Goal: Task Accomplishment & Management: Complete application form

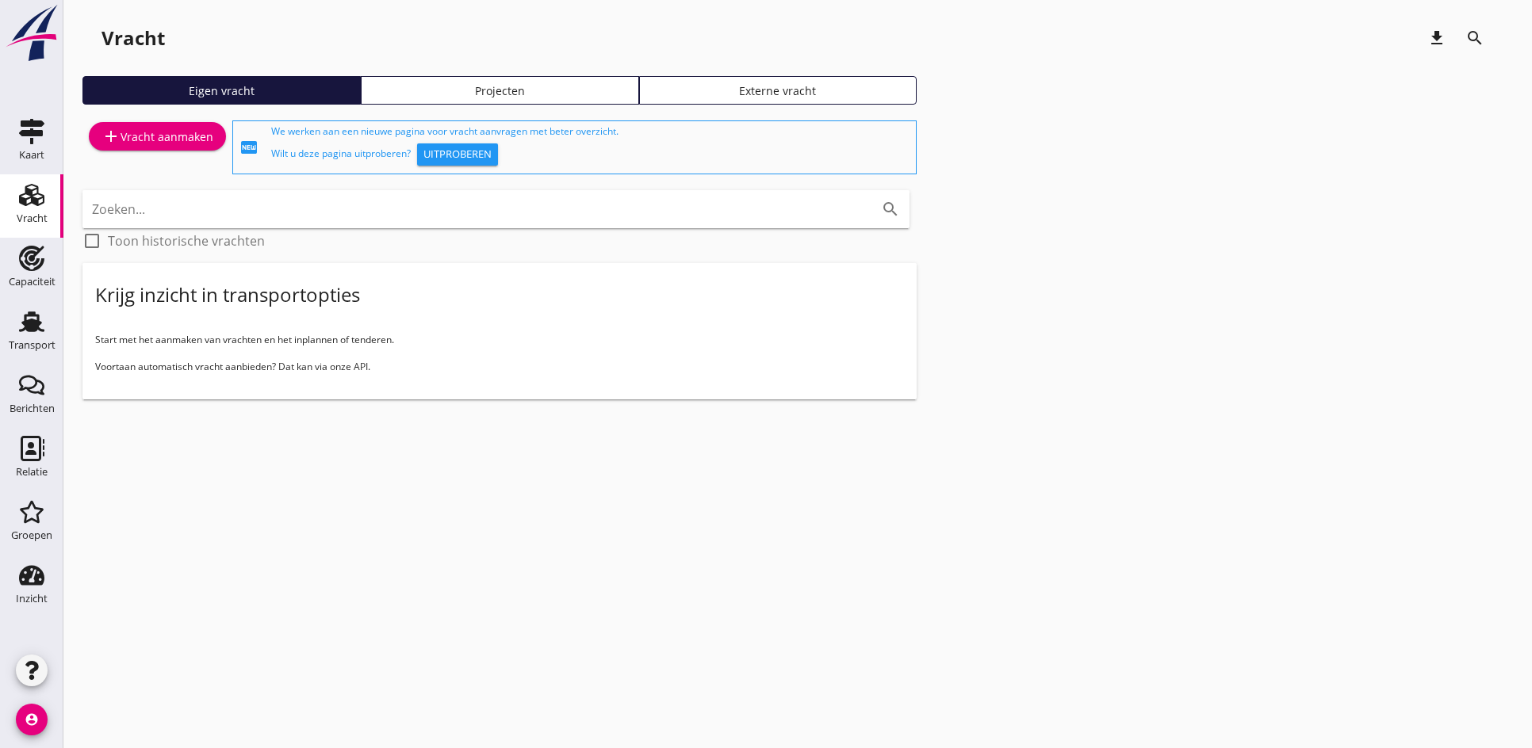
click at [111, 563] on div "cancel You are impersonating another user. Vracht download search Eigen vracht …" at bounding box center [797, 374] width 1468 height 748
click at [127, 123] on link "add Vracht aanmaken" at bounding box center [157, 136] width 137 height 29
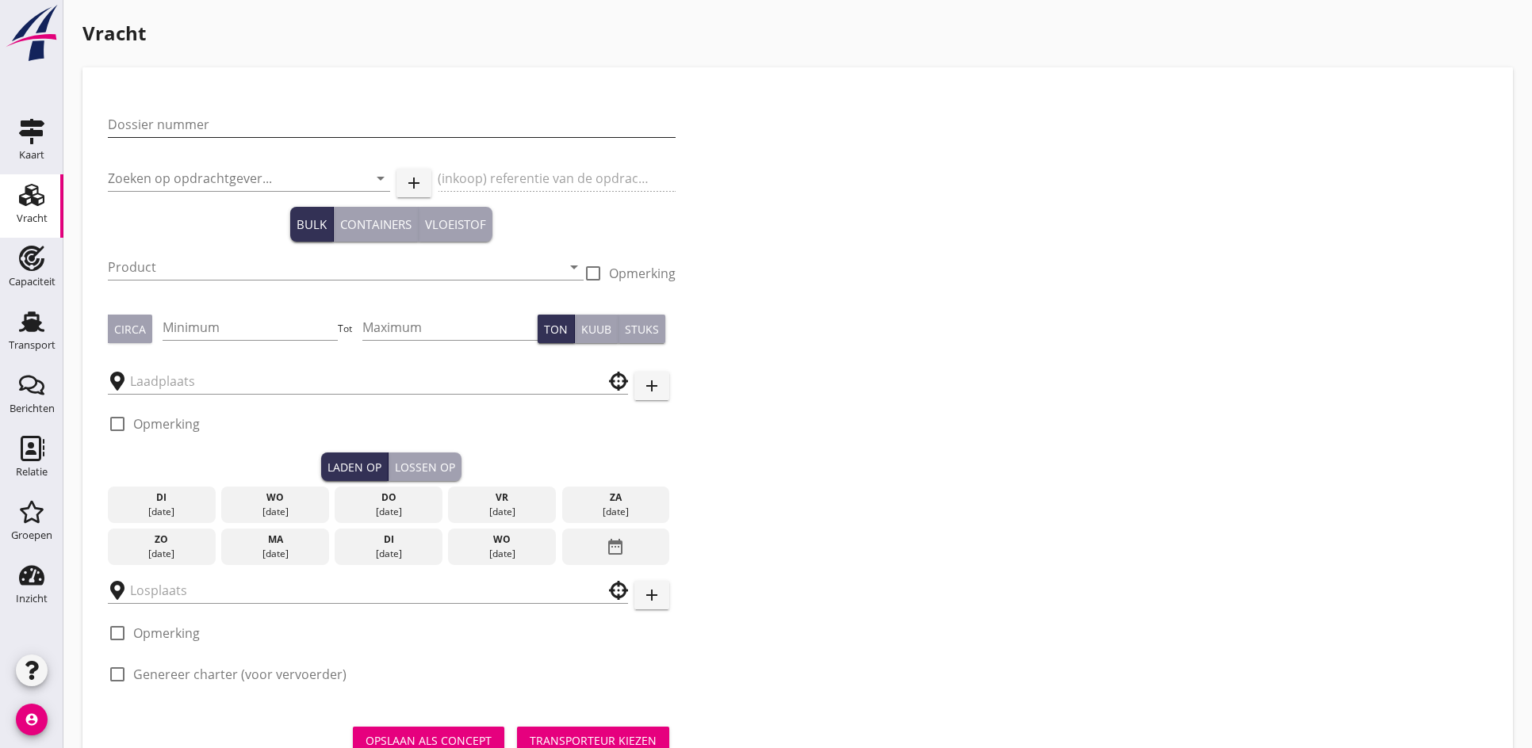
click at [138, 122] on input "Dossier nummer" at bounding box center [392, 124] width 568 height 25
type input "20250581"
click at [143, 190] on div "Zoeken op opdrachtgever... arrow_drop_down" at bounding box center [249, 178] width 282 height 25
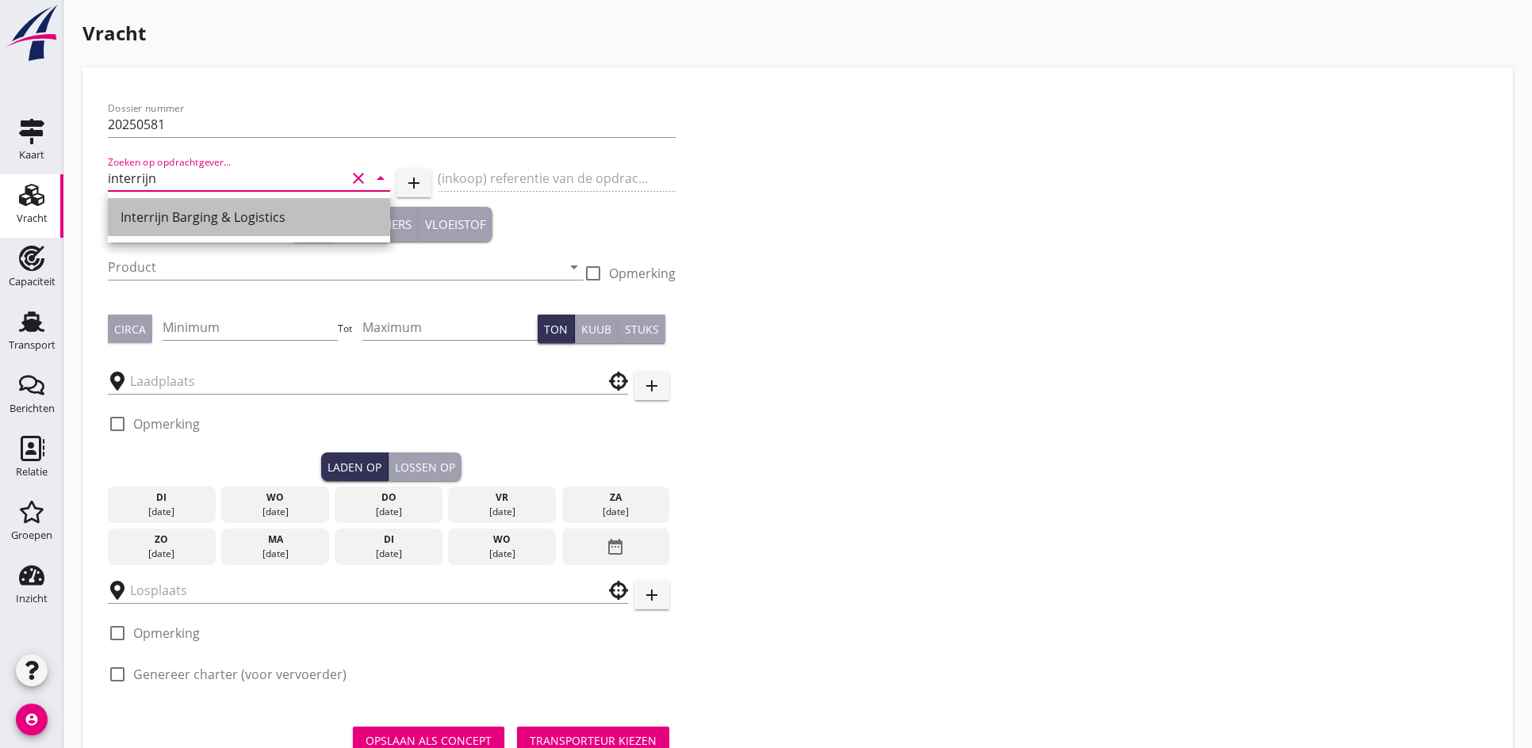
click at [171, 221] on div "Interrijn Barging & Logistics" at bounding box center [249, 217] width 257 height 19
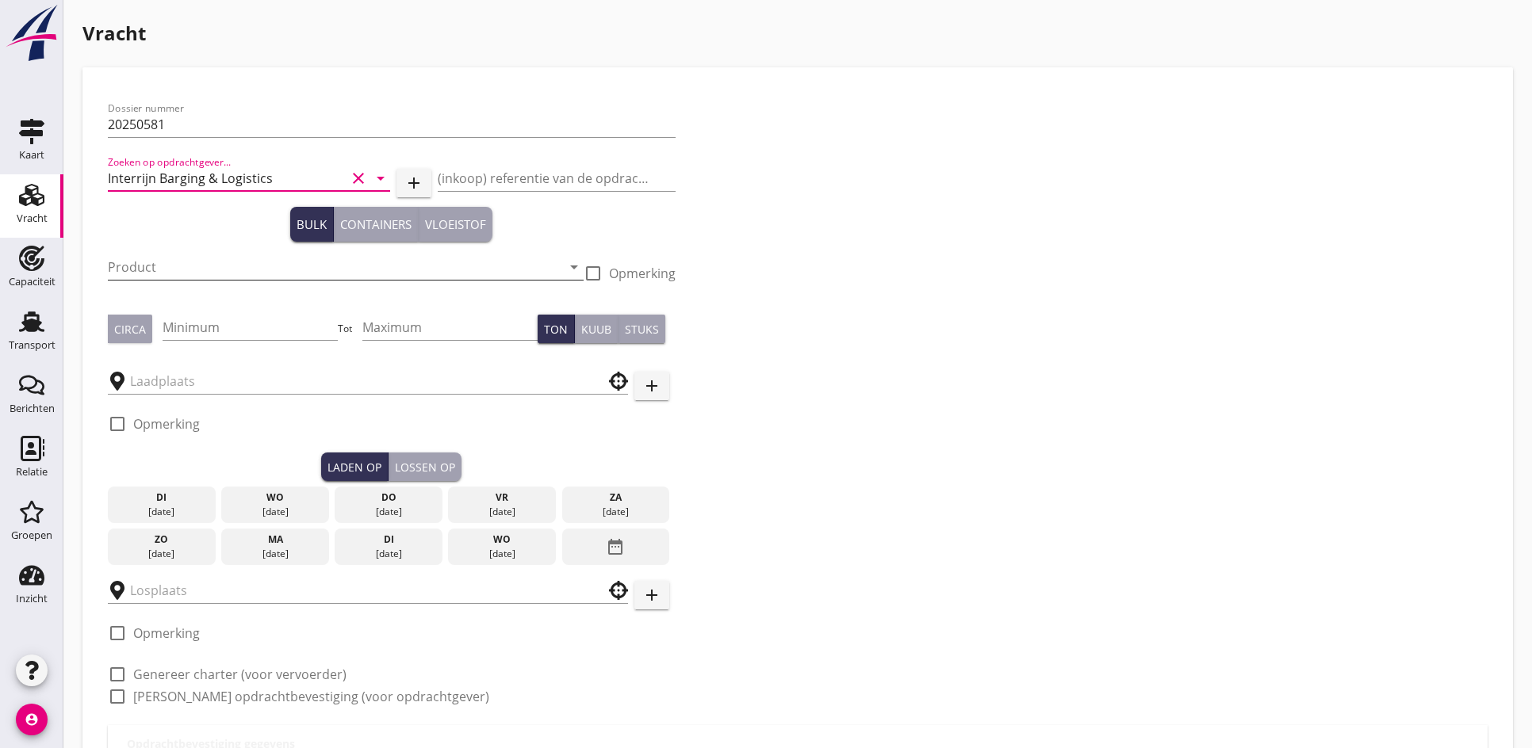
type input "Interrijn Barging & Logistics"
click at [156, 262] on input "Product" at bounding box center [334, 266] width 453 height 25
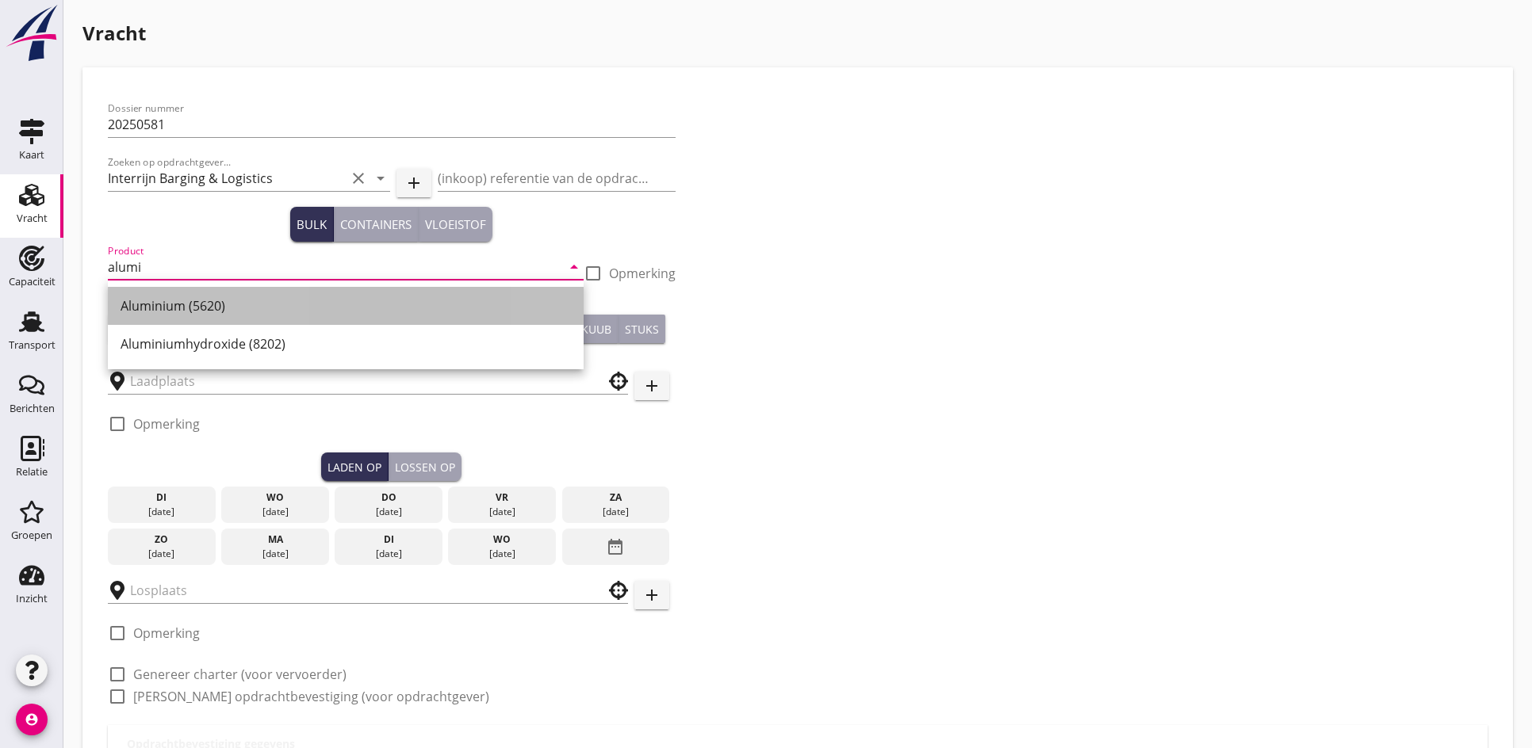
click at [176, 313] on div "Aluminium (5620)" at bounding box center [346, 305] width 450 height 19
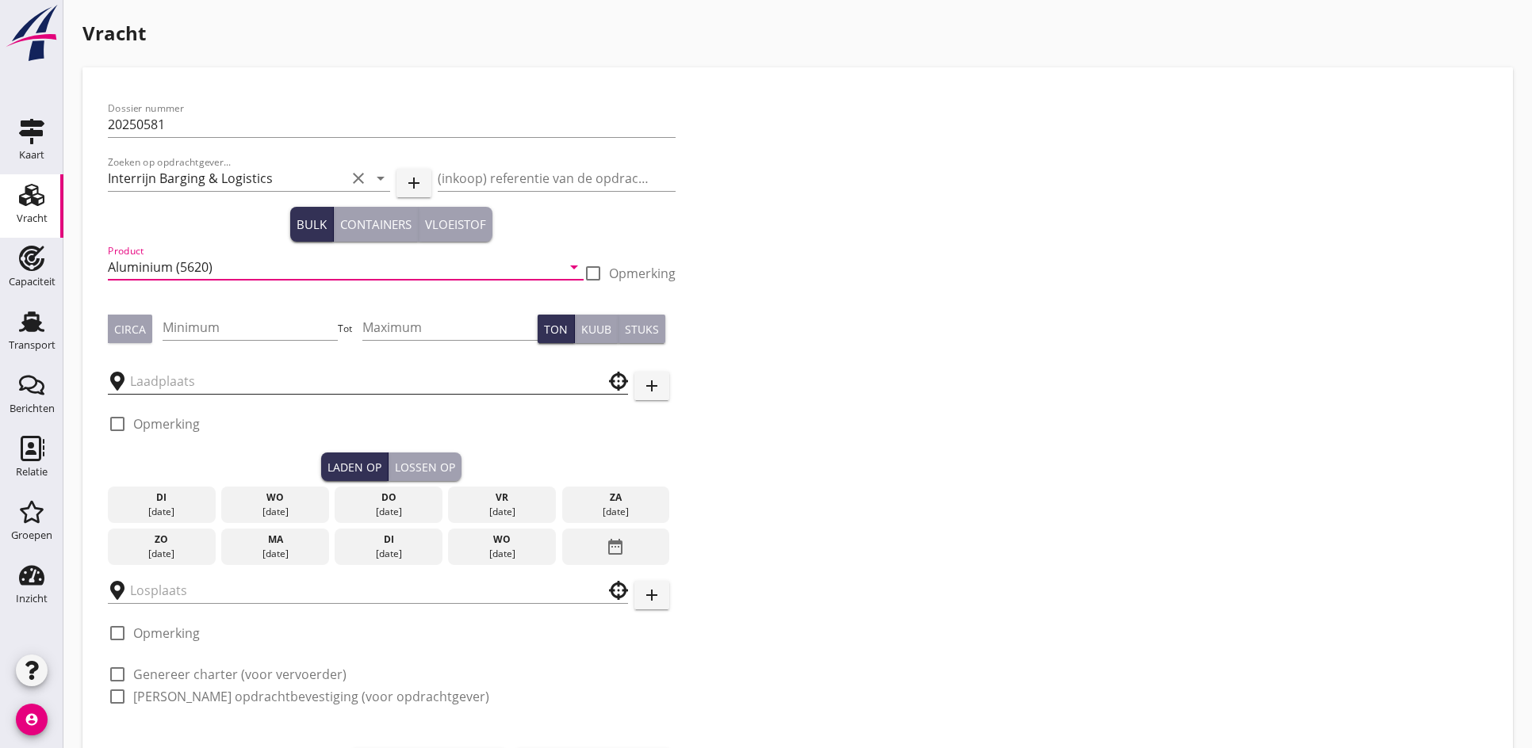
type input "Aluminium (5620)"
click at [190, 381] on input "text" at bounding box center [356, 381] width 453 height 25
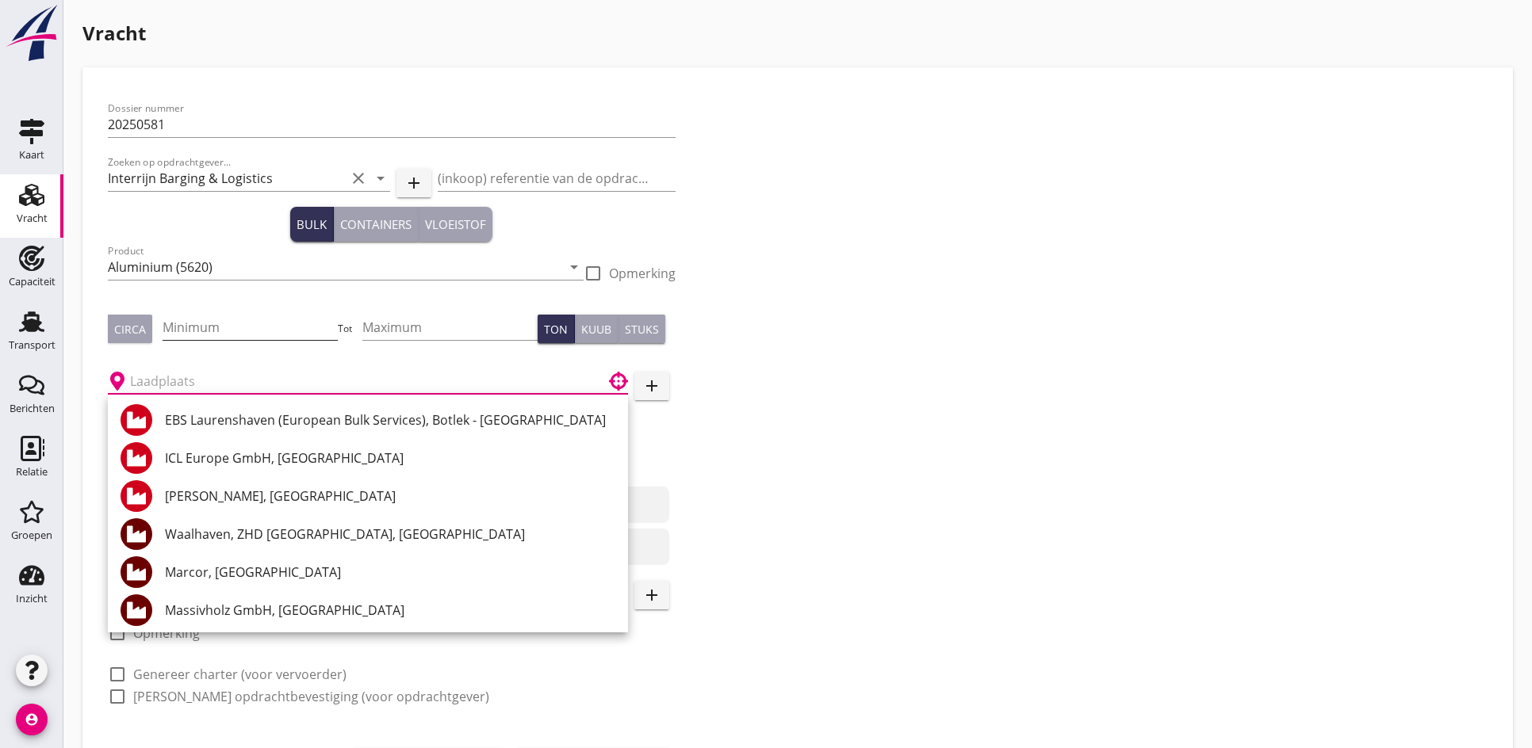
click at [196, 322] on input "Minimum" at bounding box center [250, 327] width 175 height 25
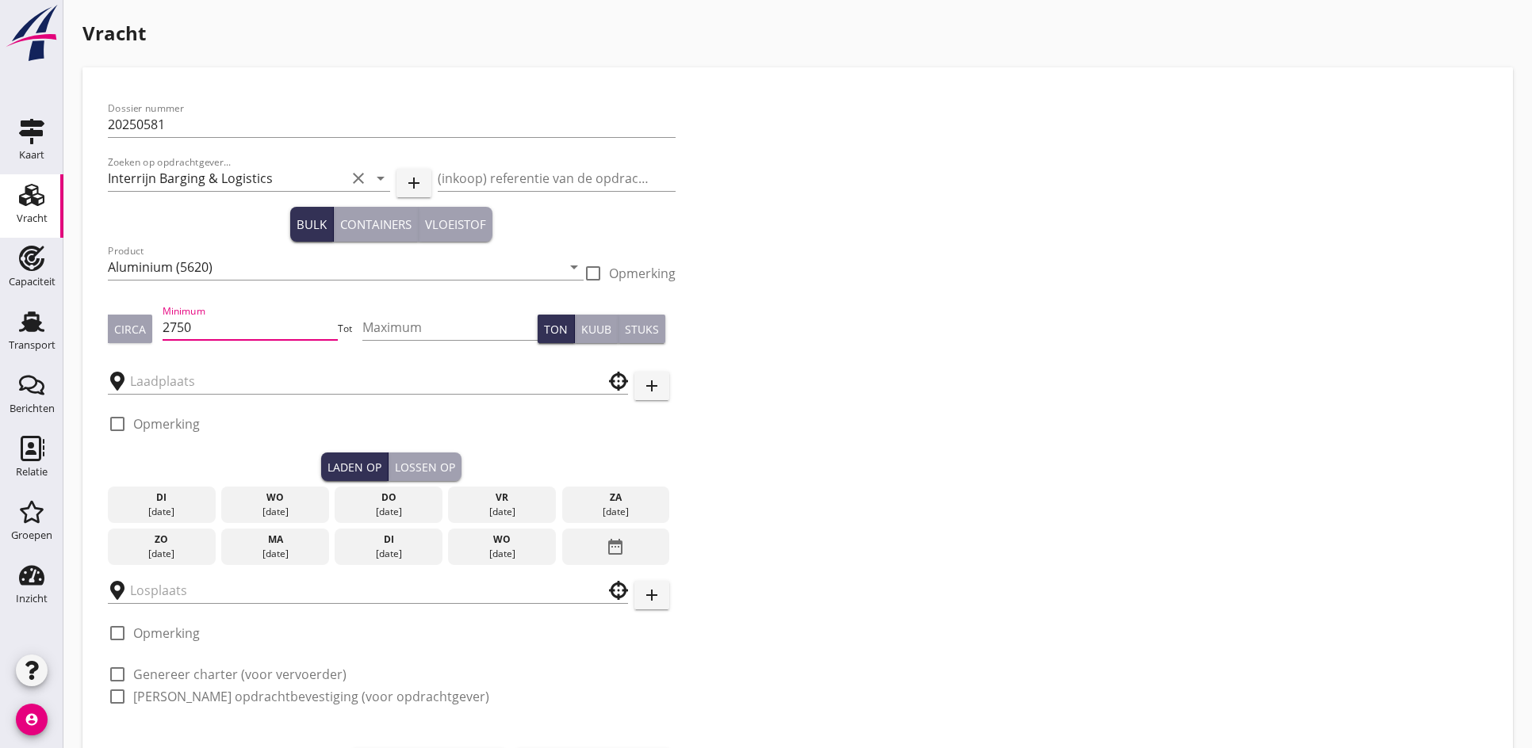
type input "2750"
click at [188, 365] on div at bounding box center [368, 376] width 520 height 35
click at [182, 375] on input "text" at bounding box center [356, 381] width 453 height 25
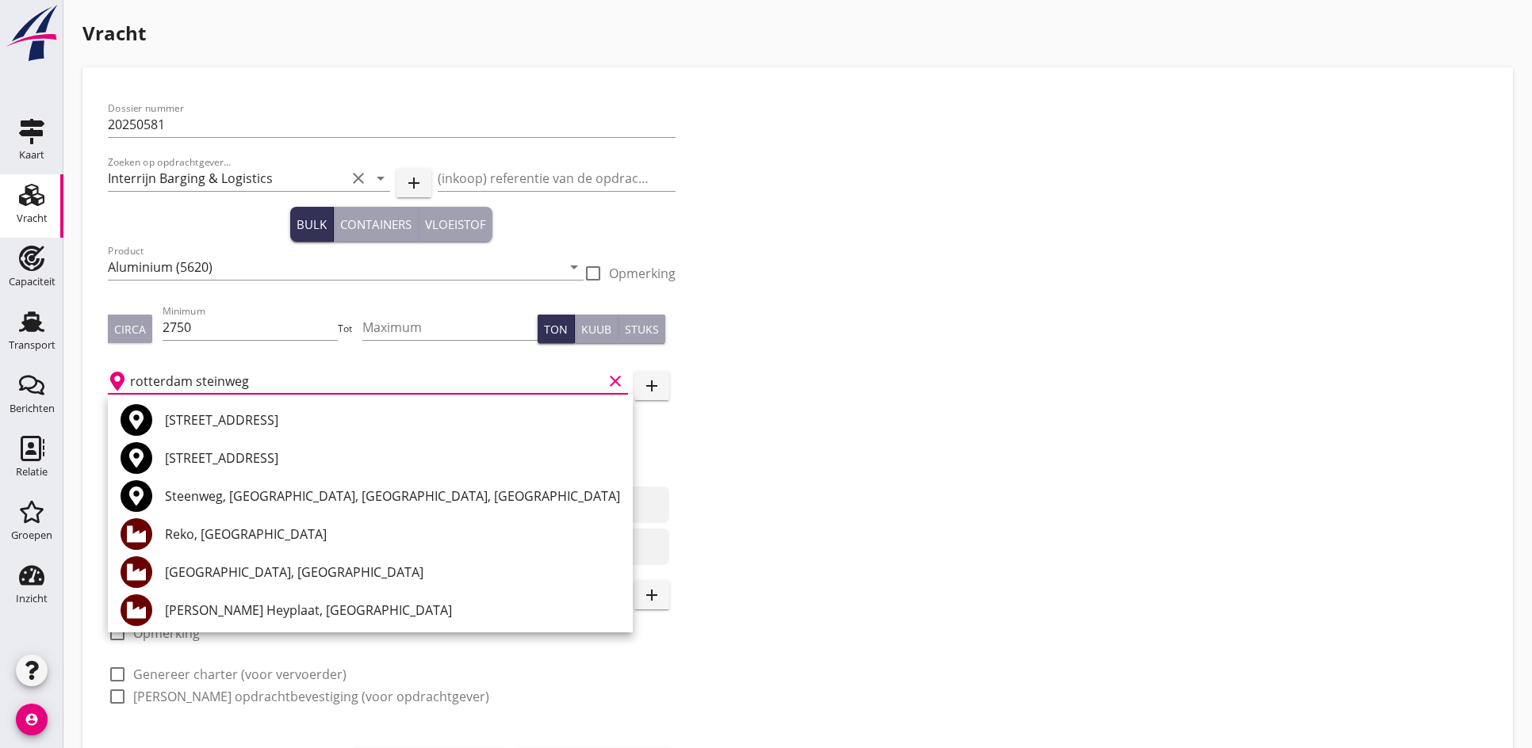
drag, startPoint x: 196, startPoint y: 377, endPoint x: 131, endPoint y: 382, distance: 65.2
click at [131, 382] on input "rotterdam steinweg" at bounding box center [366, 381] width 472 height 25
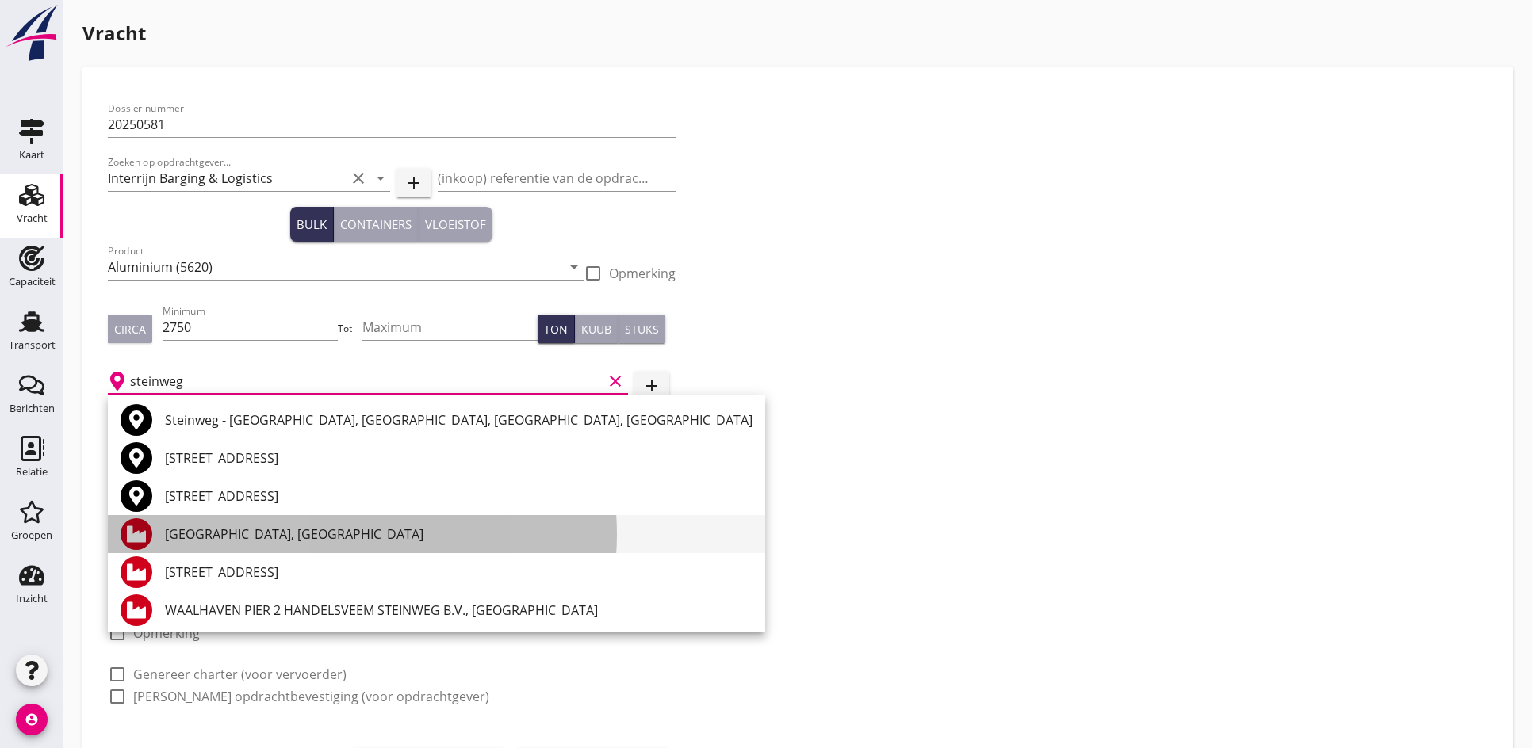
click at [323, 532] on div "[GEOGRAPHIC_DATA], [GEOGRAPHIC_DATA]" at bounding box center [458, 534] width 587 height 19
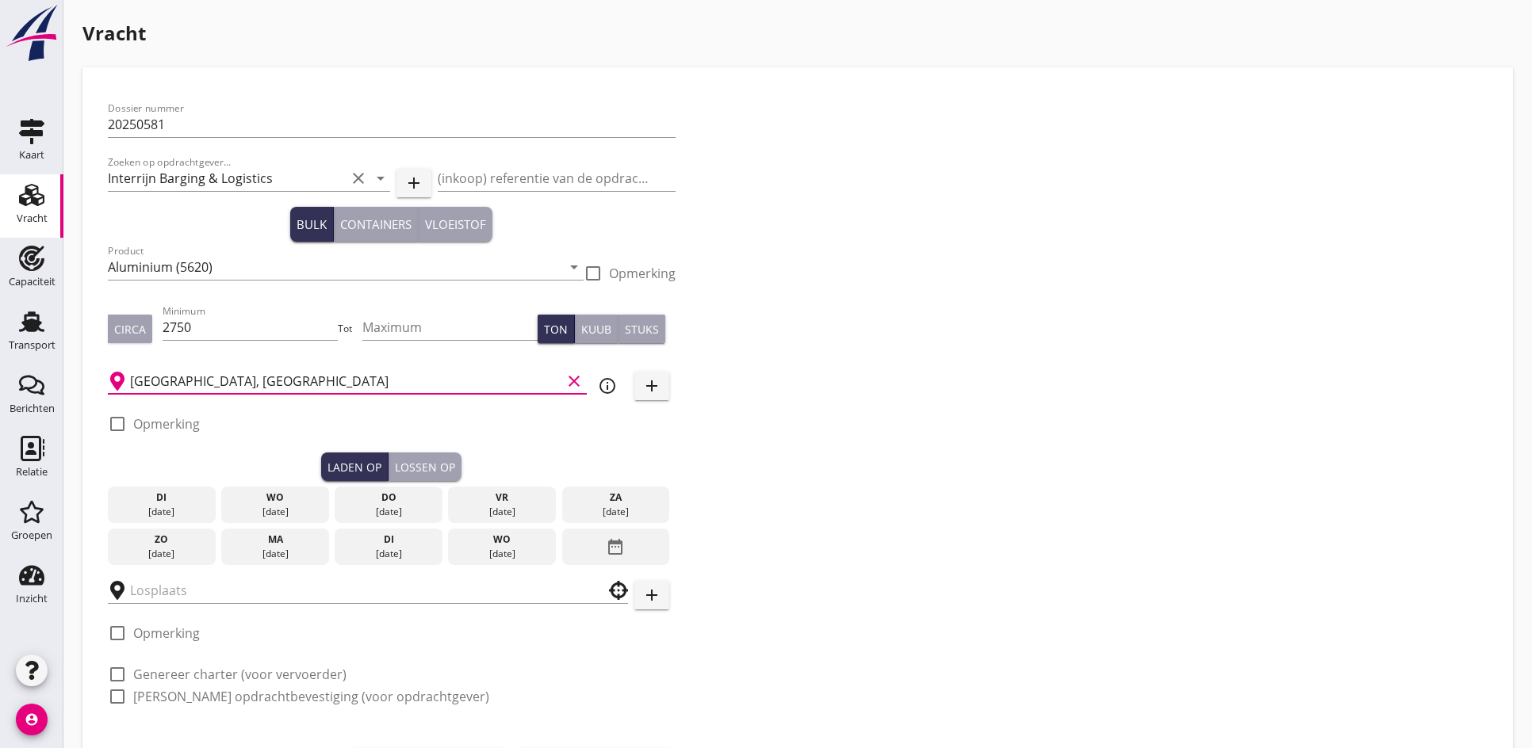
type input "[GEOGRAPHIC_DATA], [GEOGRAPHIC_DATA]"
click at [372, 507] on div "[DATE]" at bounding box center [389, 512] width 100 height 14
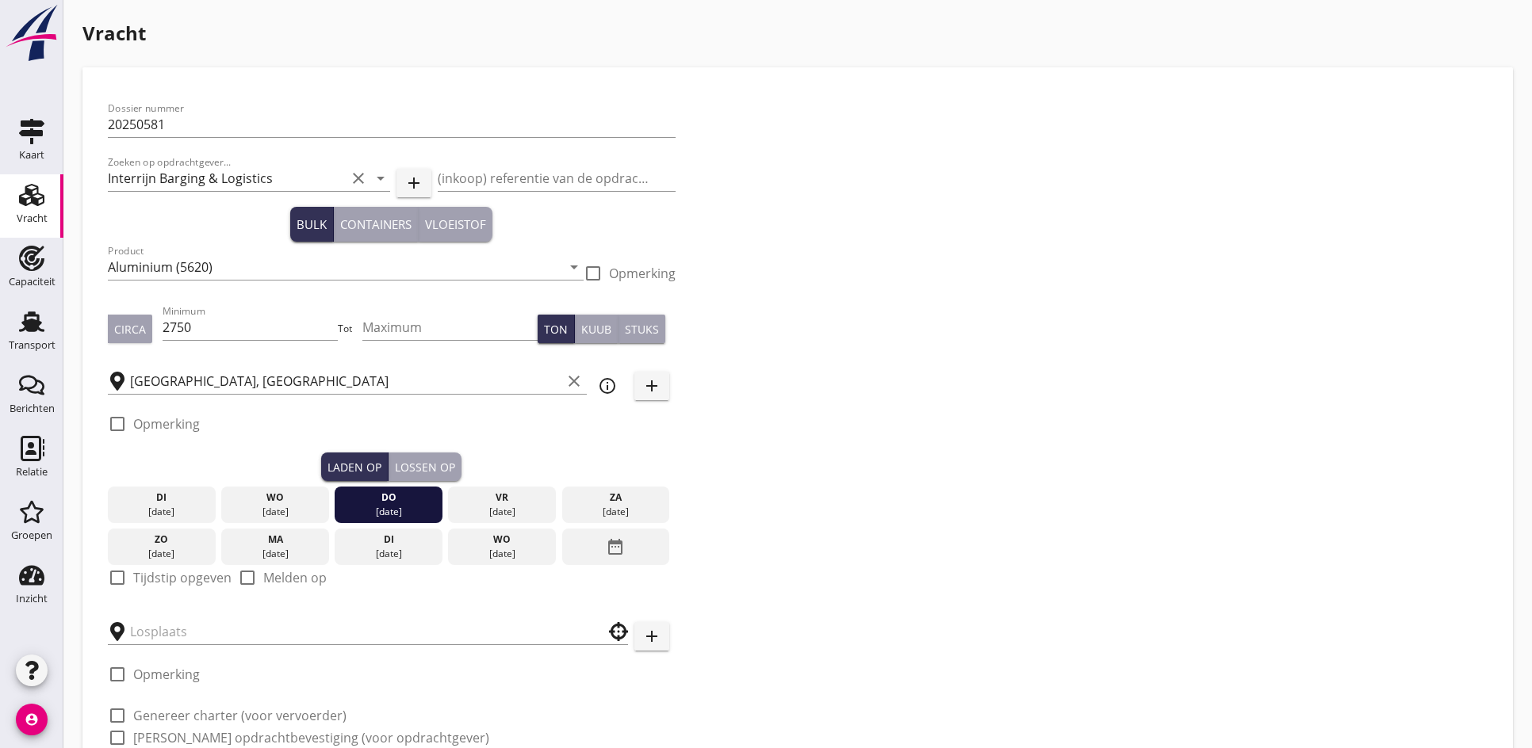
click at [121, 577] on div at bounding box center [117, 577] width 27 height 27
checkbox input "true"
click at [434, 462] on div "Lossen op" at bounding box center [425, 467] width 60 height 17
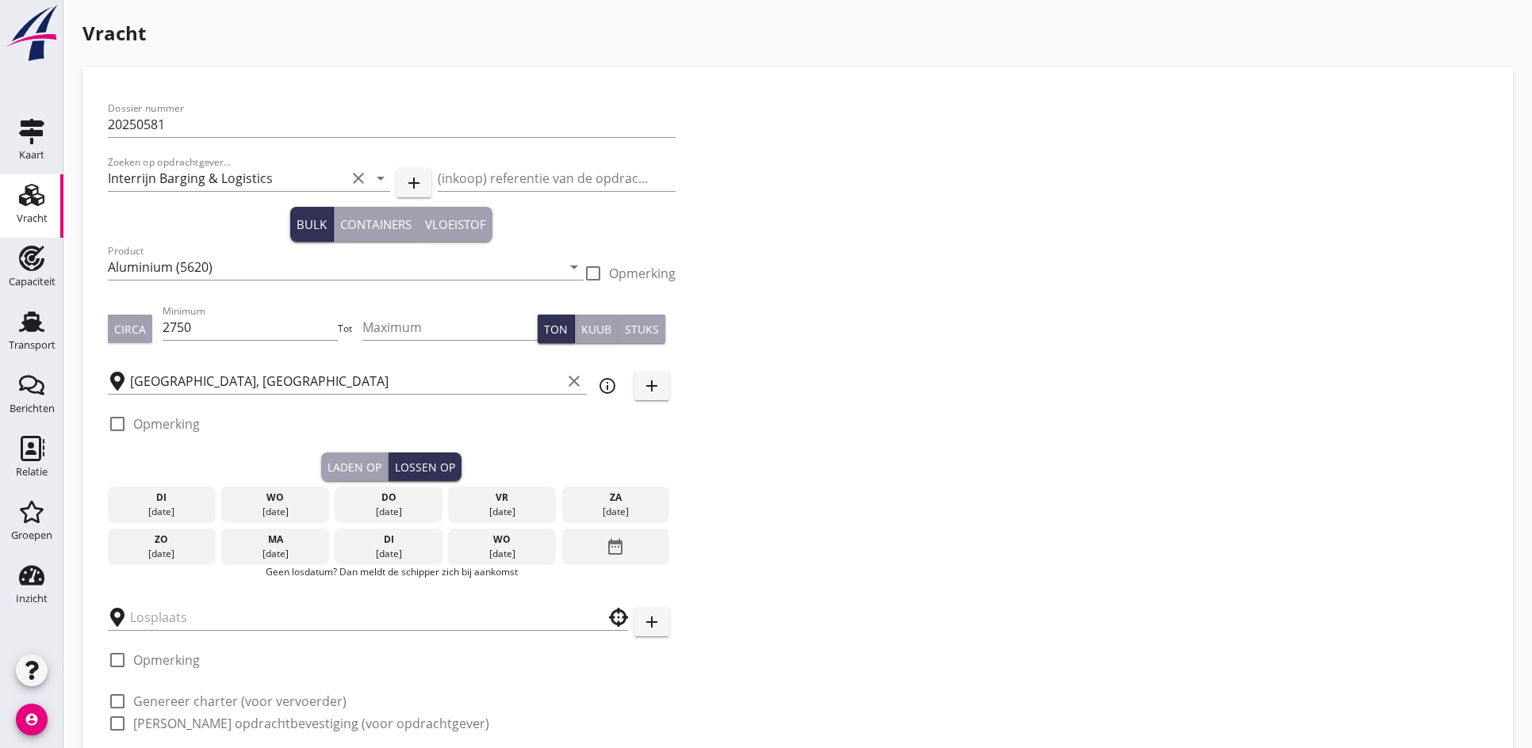
click at [281, 545] on div "ma" at bounding box center [275, 540] width 100 height 14
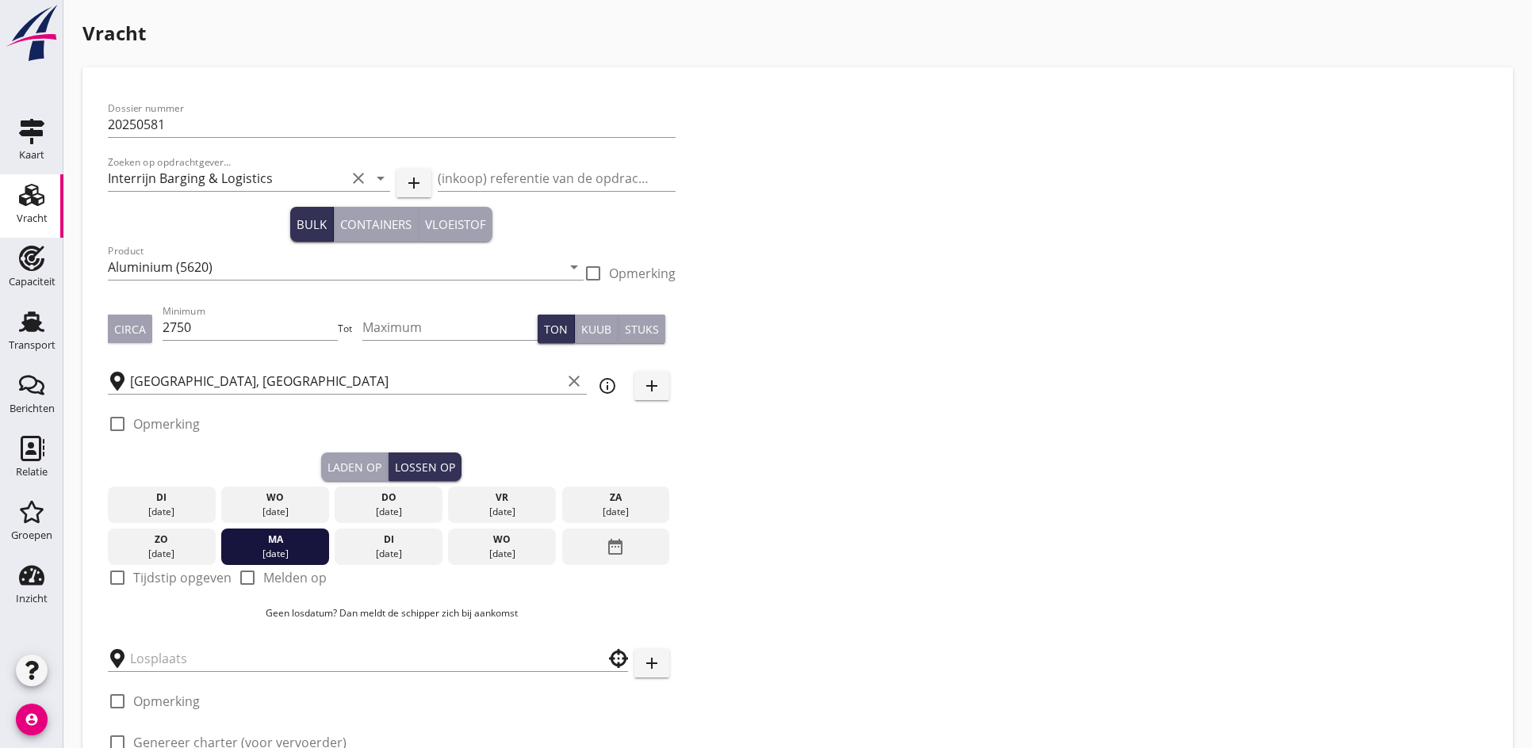
click at [103, 569] on div "Dossier nummer 20250581 Zoeken op opdrachtgever... Interrijn Barging & Logistic…" at bounding box center [391, 443] width 580 height 701
click at [112, 576] on div at bounding box center [117, 577] width 27 height 27
checkbox input "true"
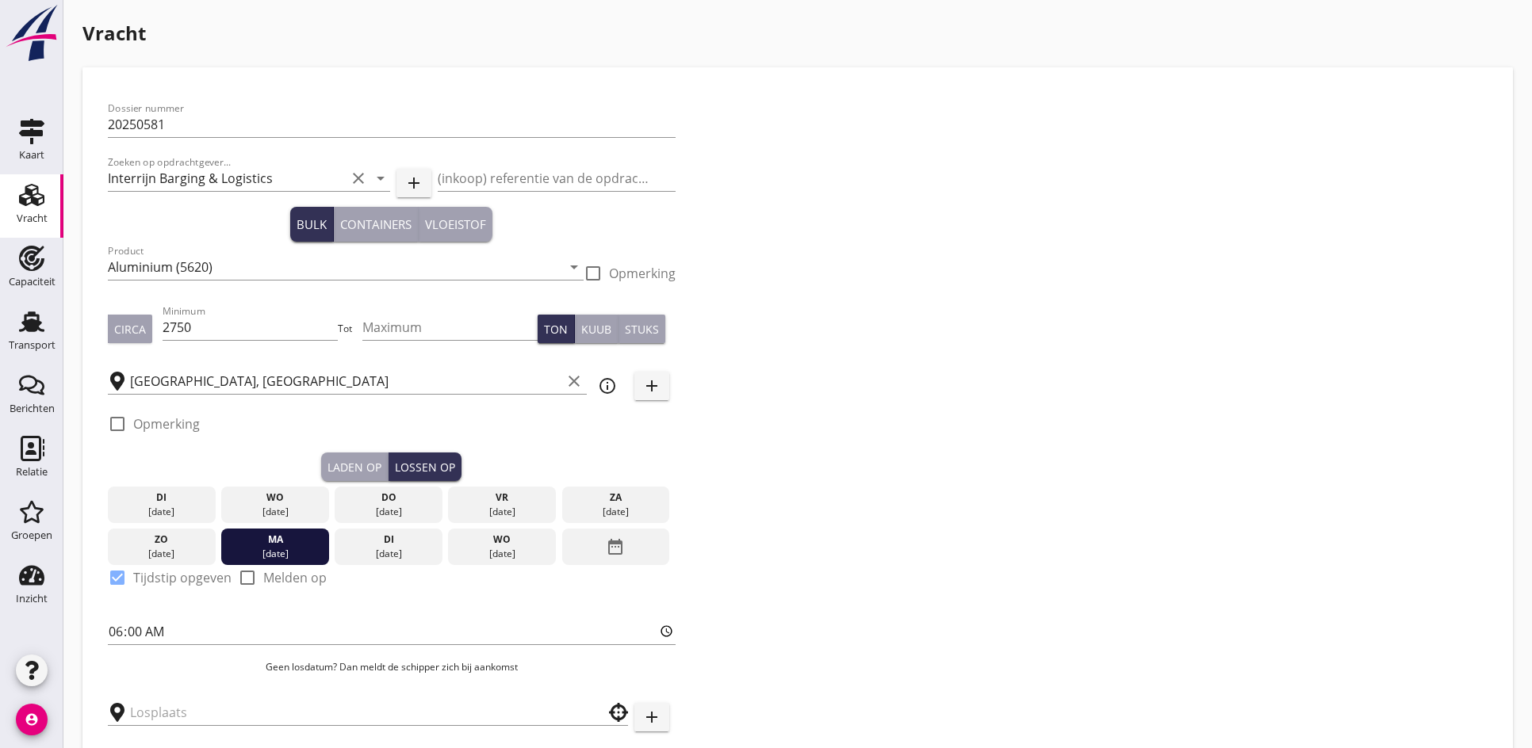
click at [151, 668] on p "Geen losdatum? Dan meldt de schipper zich bij aankomst" at bounding box center [392, 667] width 568 height 14
click at [147, 695] on div at bounding box center [368, 708] width 520 height 35
click at [147, 702] on input "text" at bounding box center [356, 712] width 453 height 25
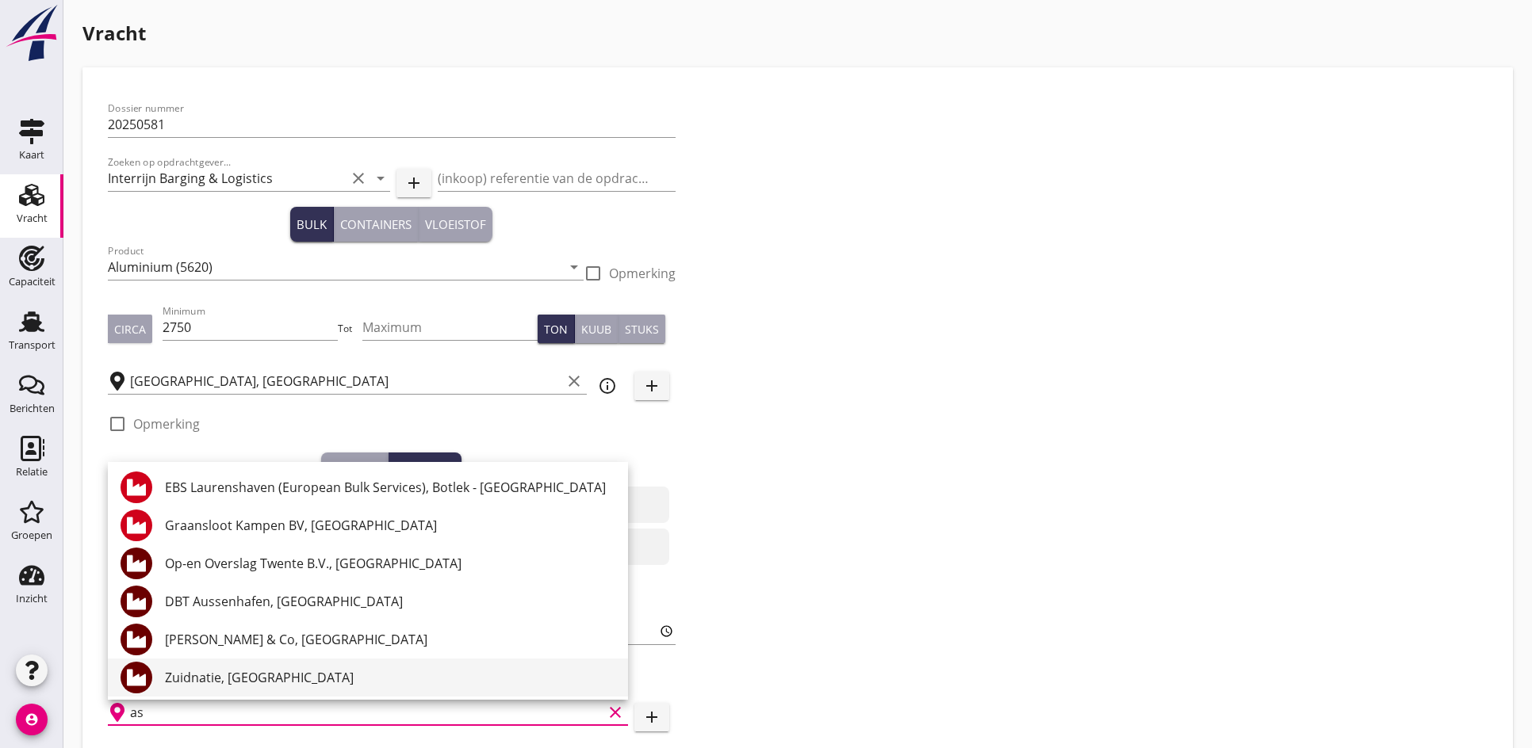
type input "a"
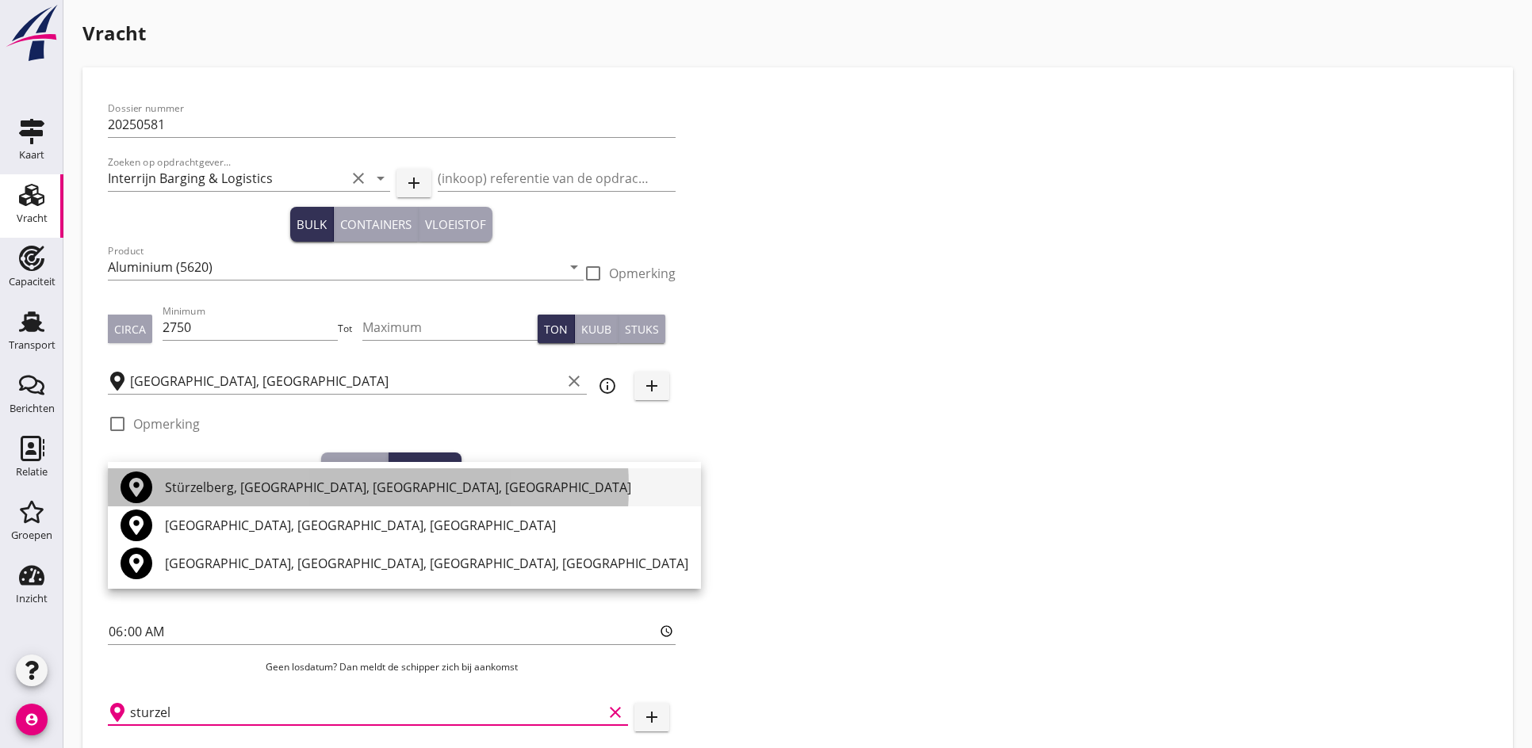
click at [225, 480] on div "Stürzelberg, [GEOGRAPHIC_DATA], [GEOGRAPHIC_DATA], [GEOGRAPHIC_DATA]" at bounding box center [426, 487] width 523 height 19
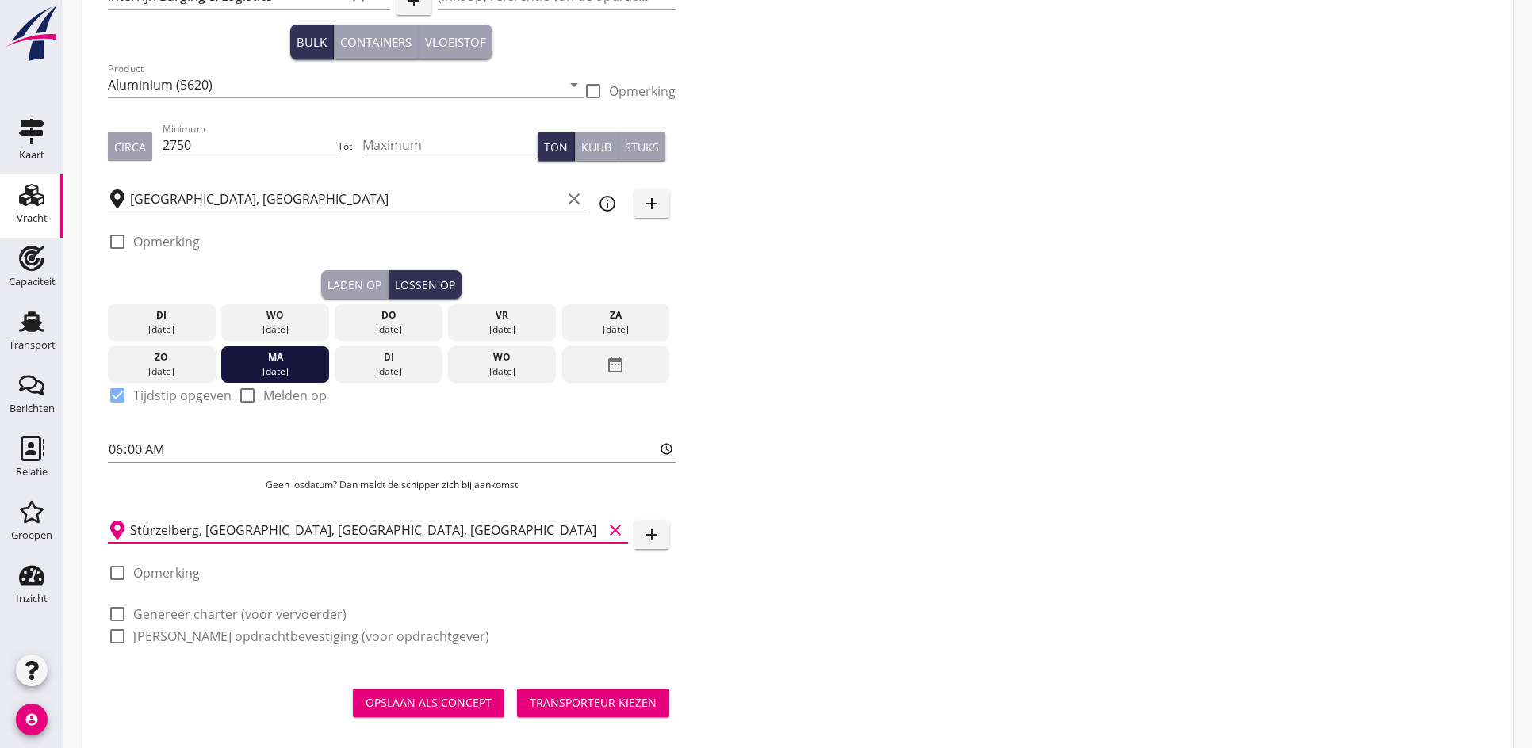
scroll to position [207, 0]
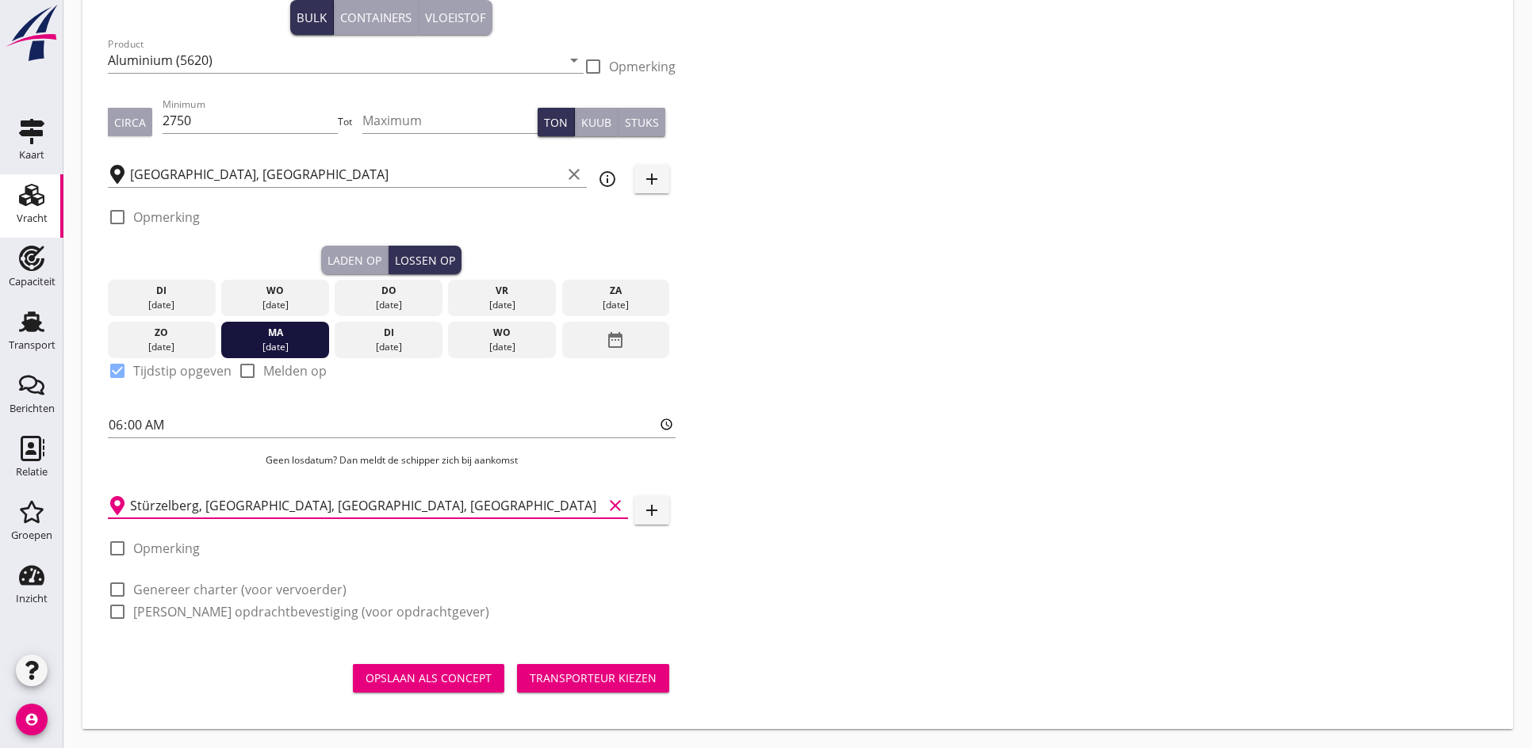
type input "Stürzelberg, [GEOGRAPHIC_DATA], [GEOGRAPHIC_DATA], [GEOGRAPHIC_DATA]"
click at [118, 584] on div at bounding box center [117, 589] width 27 height 27
checkbox input "true"
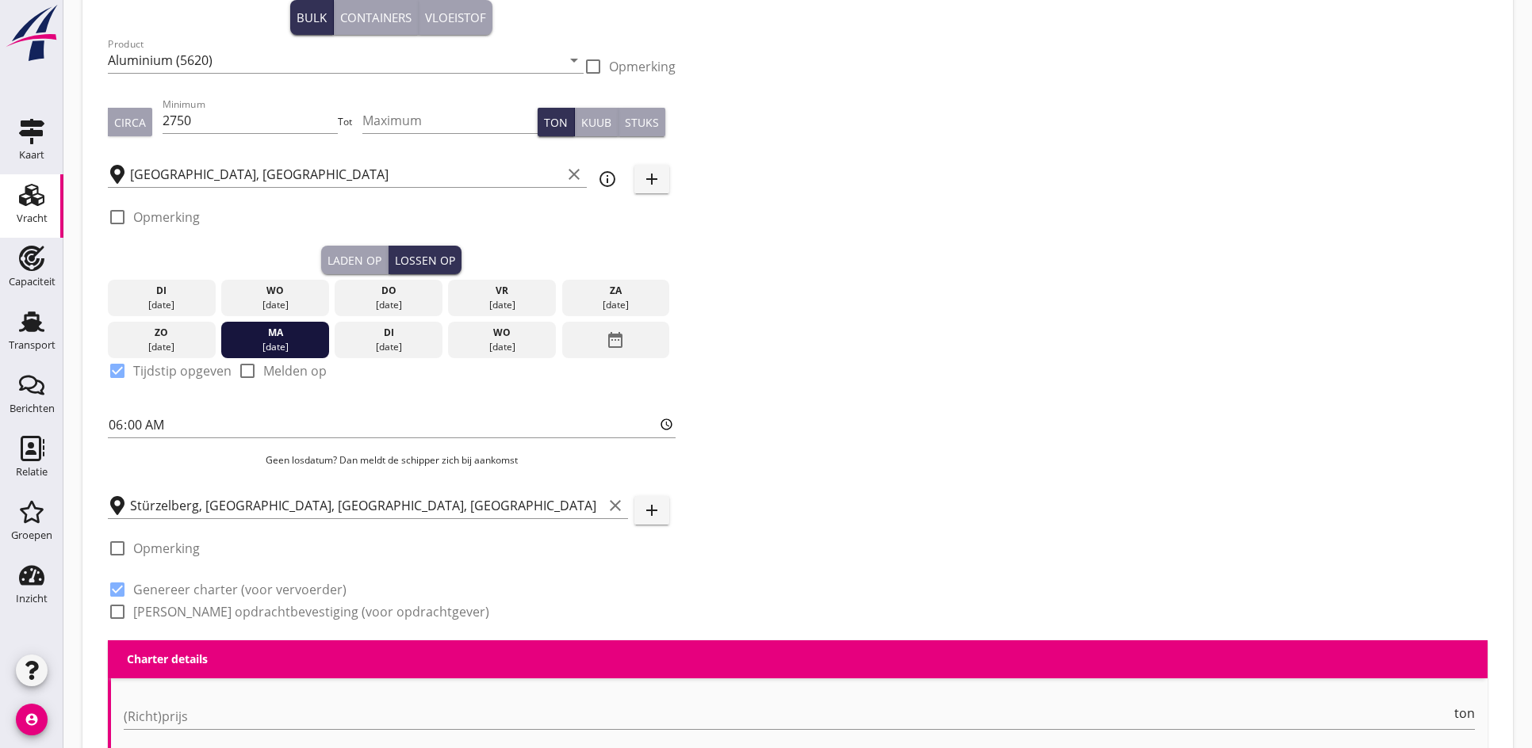
scroll to position [603, 0]
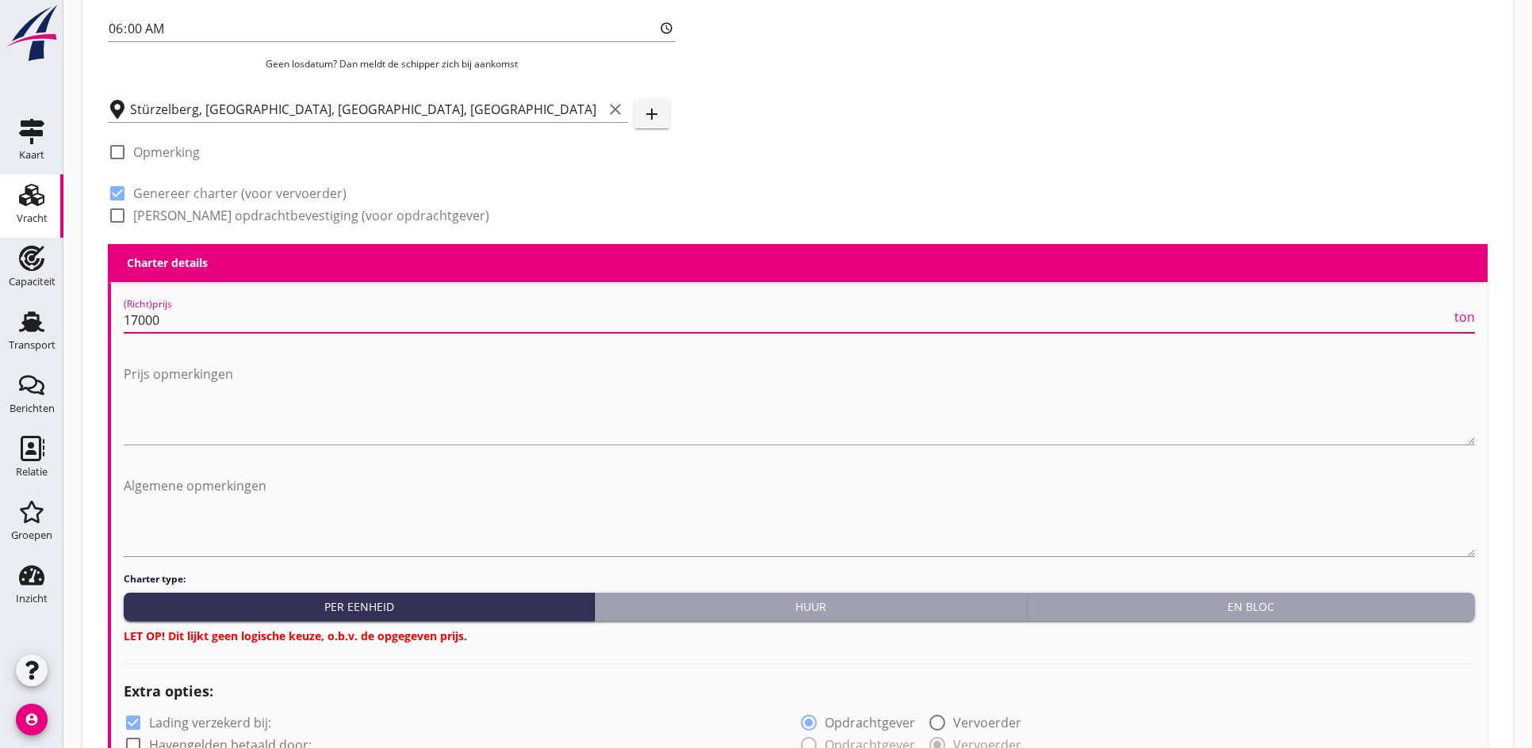
type input "17000"
click at [1140, 603] on div "En bloc" at bounding box center [1251, 607] width 434 height 17
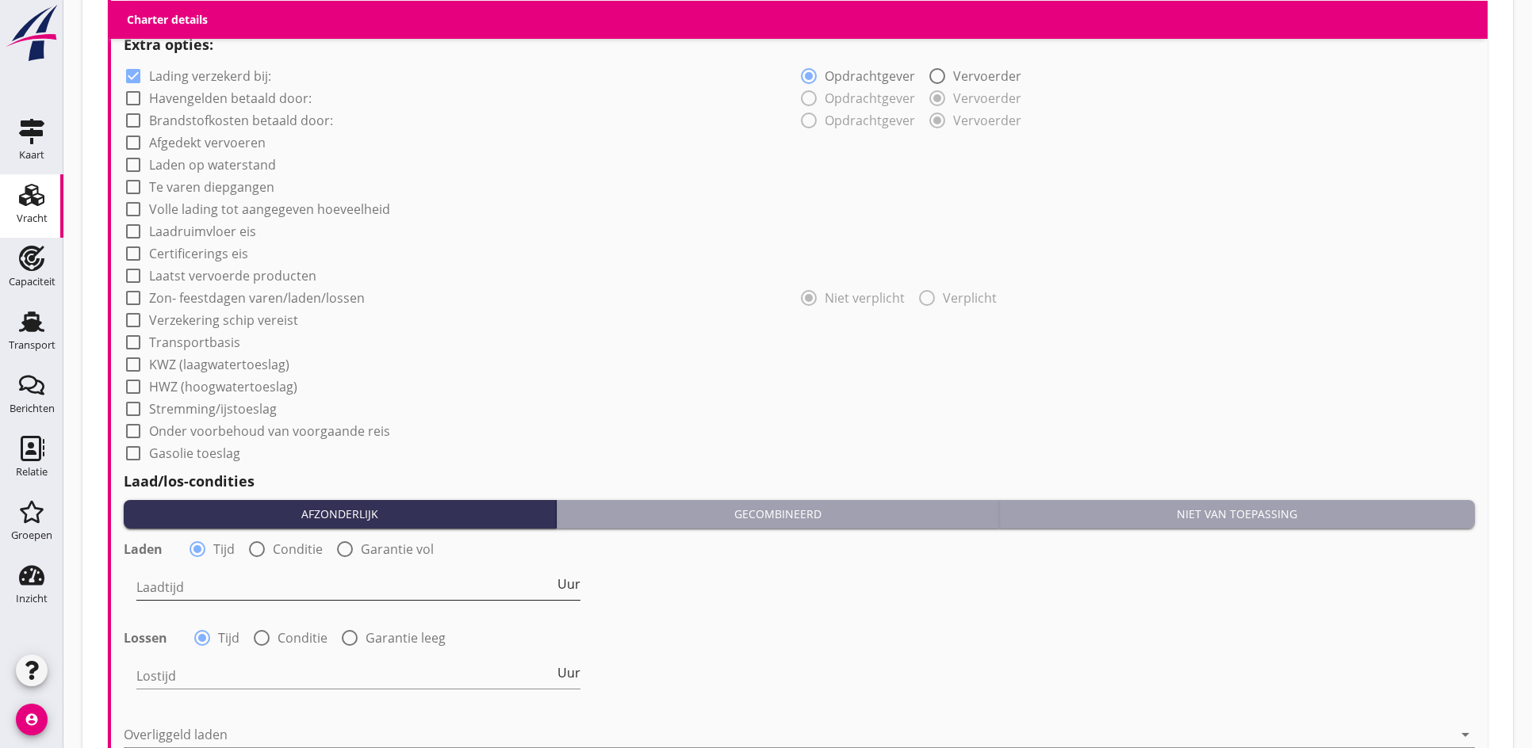
scroll to position [1238, 0]
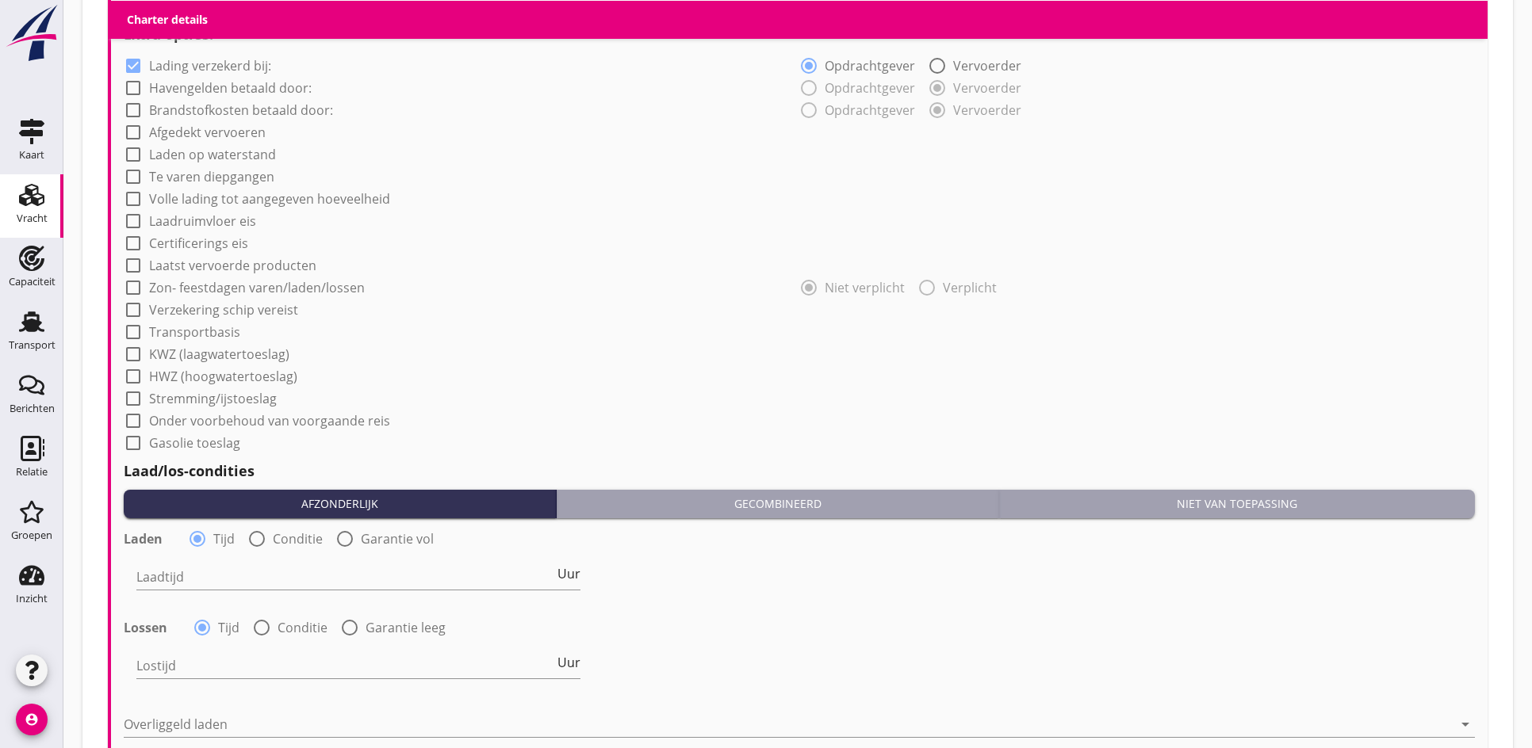
click at [184, 558] on div "Laadtijd Uur" at bounding box center [358, 580] width 444 height 51
click at [178, 576] on input "Laadtijd" at bounding box center [345, 576] width 418 height 25
type input "36"
click at [159, 676] on input "Lostijd" at bounding box center [345, 665] width 418 height 25
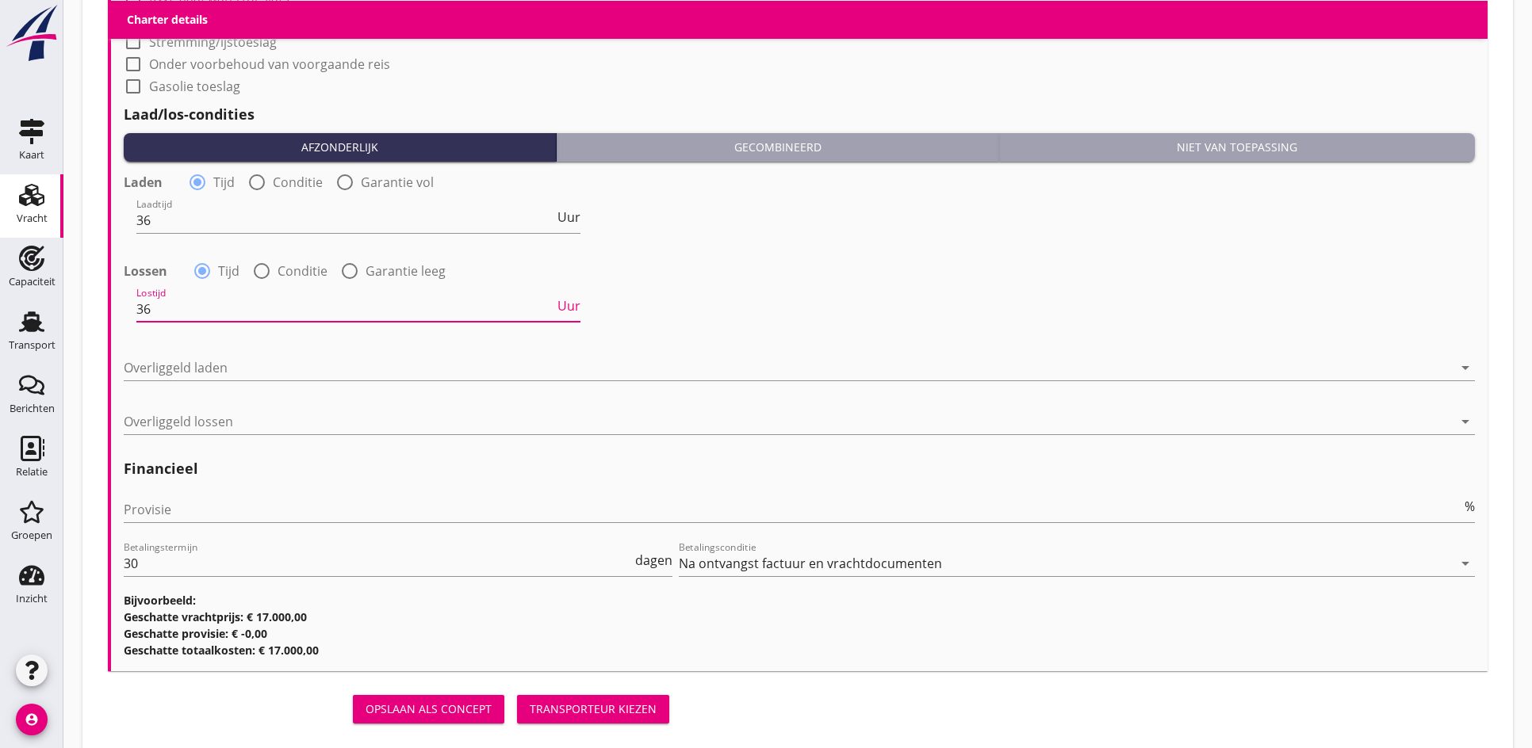
scroll to position [1625, 0]
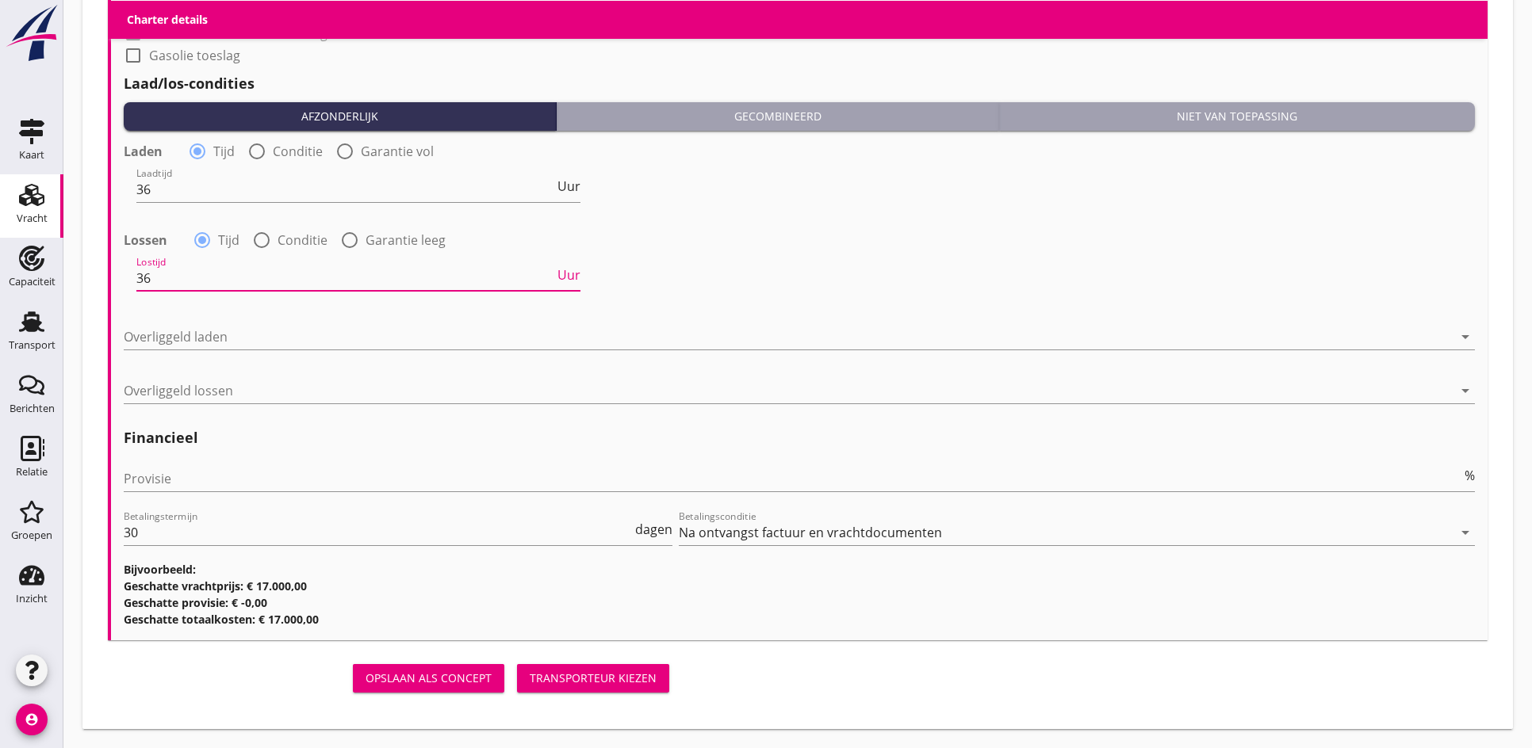
type input "36"
click at [156, 321] on div "Overliggeld laden arrow_drop_down" at bounding box center [799, 340] width 1351 height 51
click at [154, 330] on div at bounding box center [788, 336] width 1329 height 25
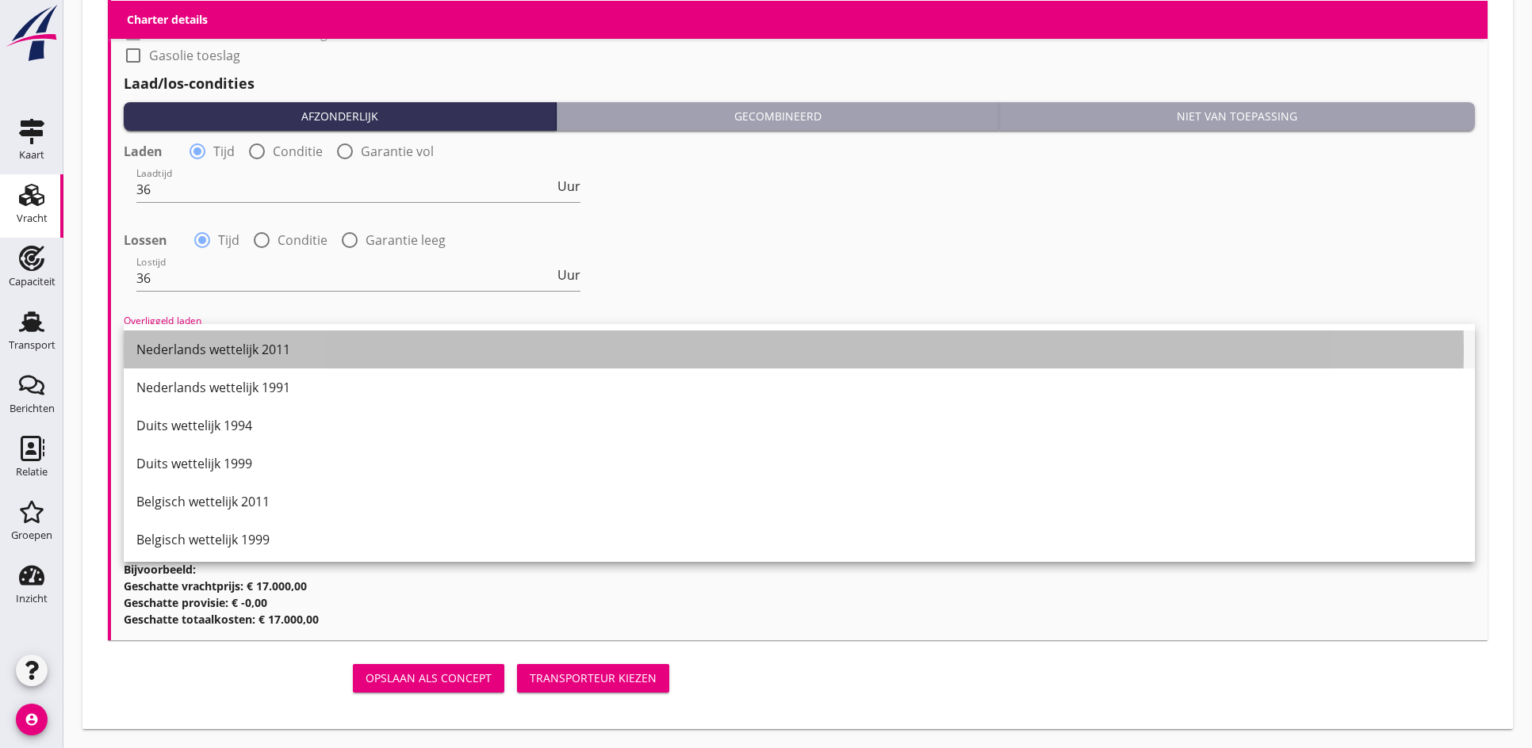
click at [191, 345] on div "Nederlands wettelijk 2011" at bounding box center [799, 349] width 1326 height 19
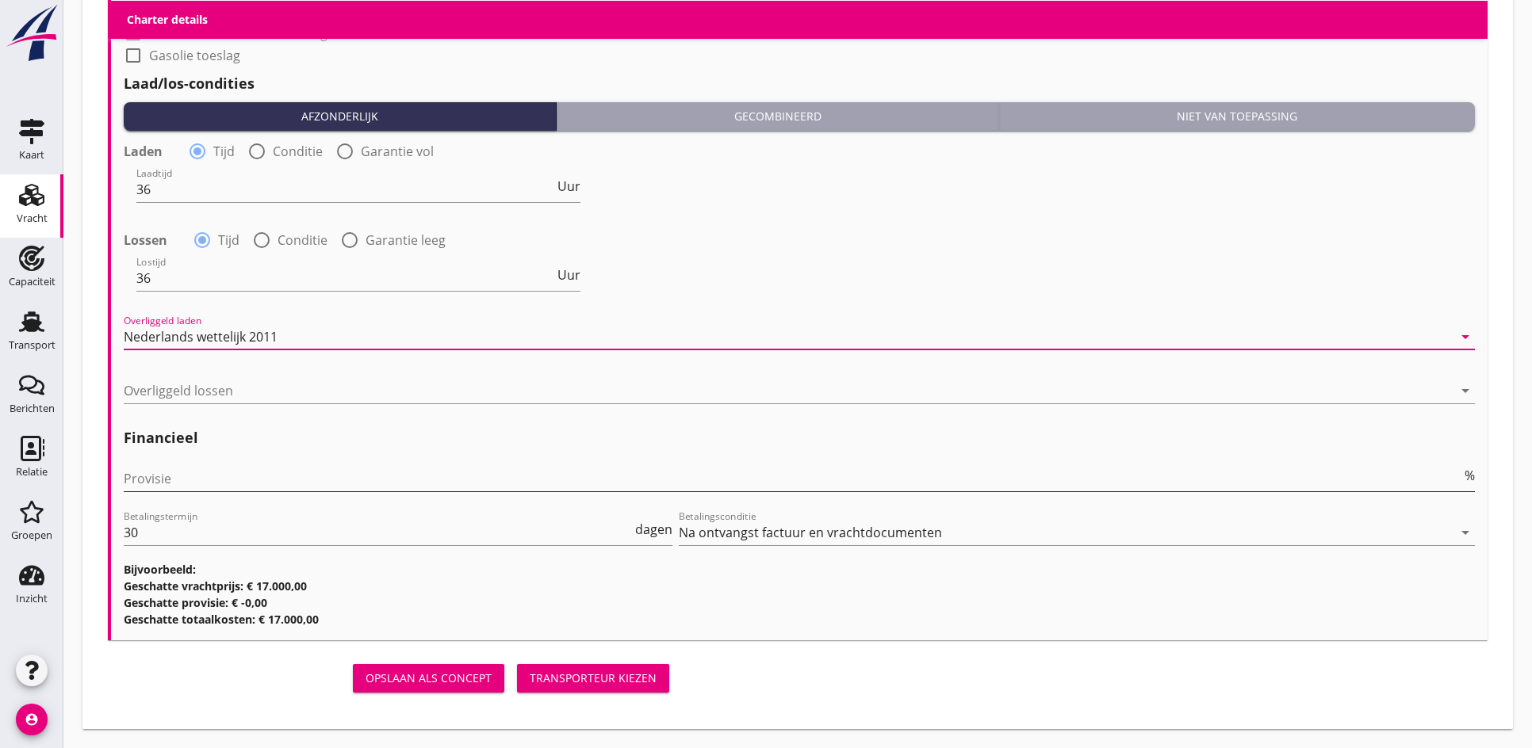
click at [156, 470] on input "Provisie" at bounding box center [792, 478] width 1337 height 25
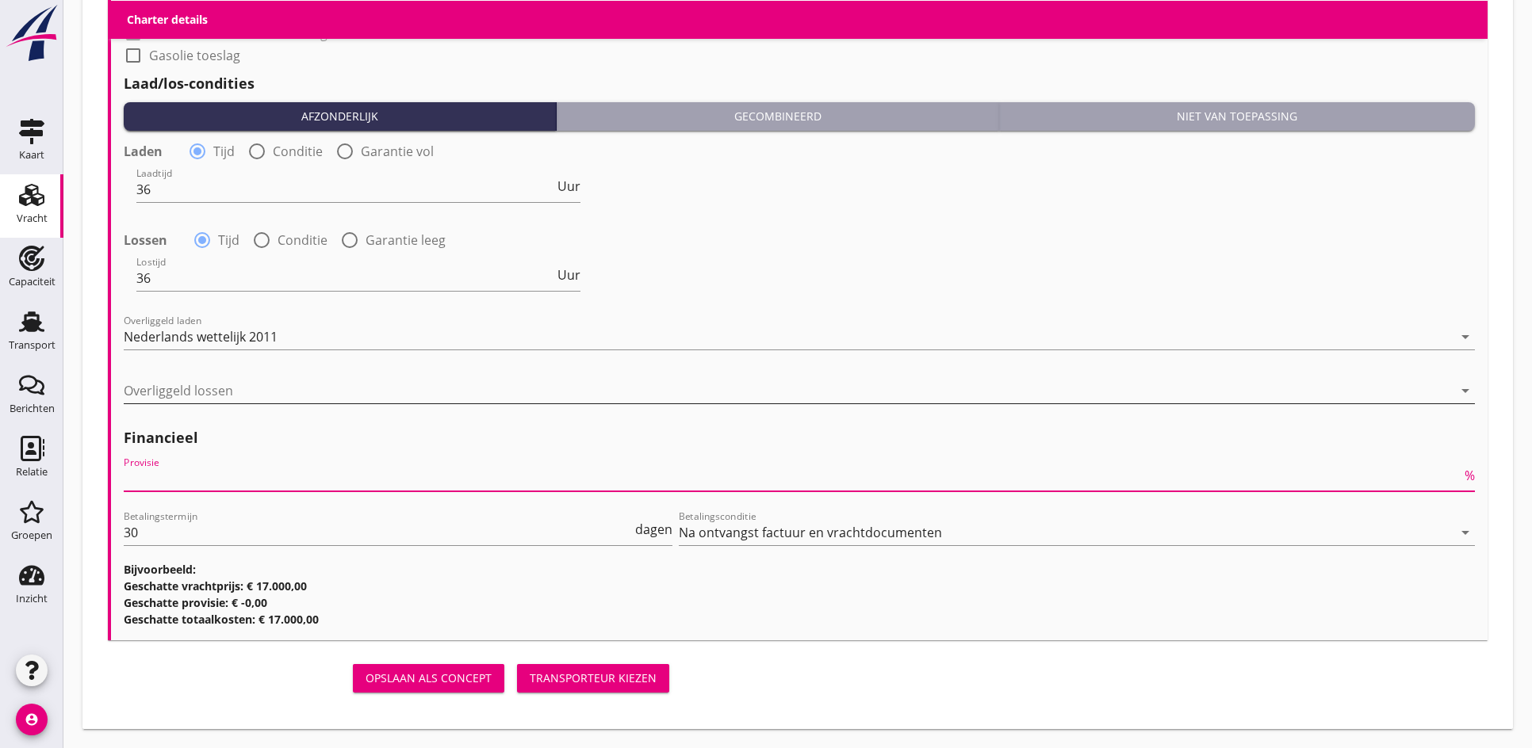
click at [156, 383] on div at bounding box center [788, 390] width 1329 height 25
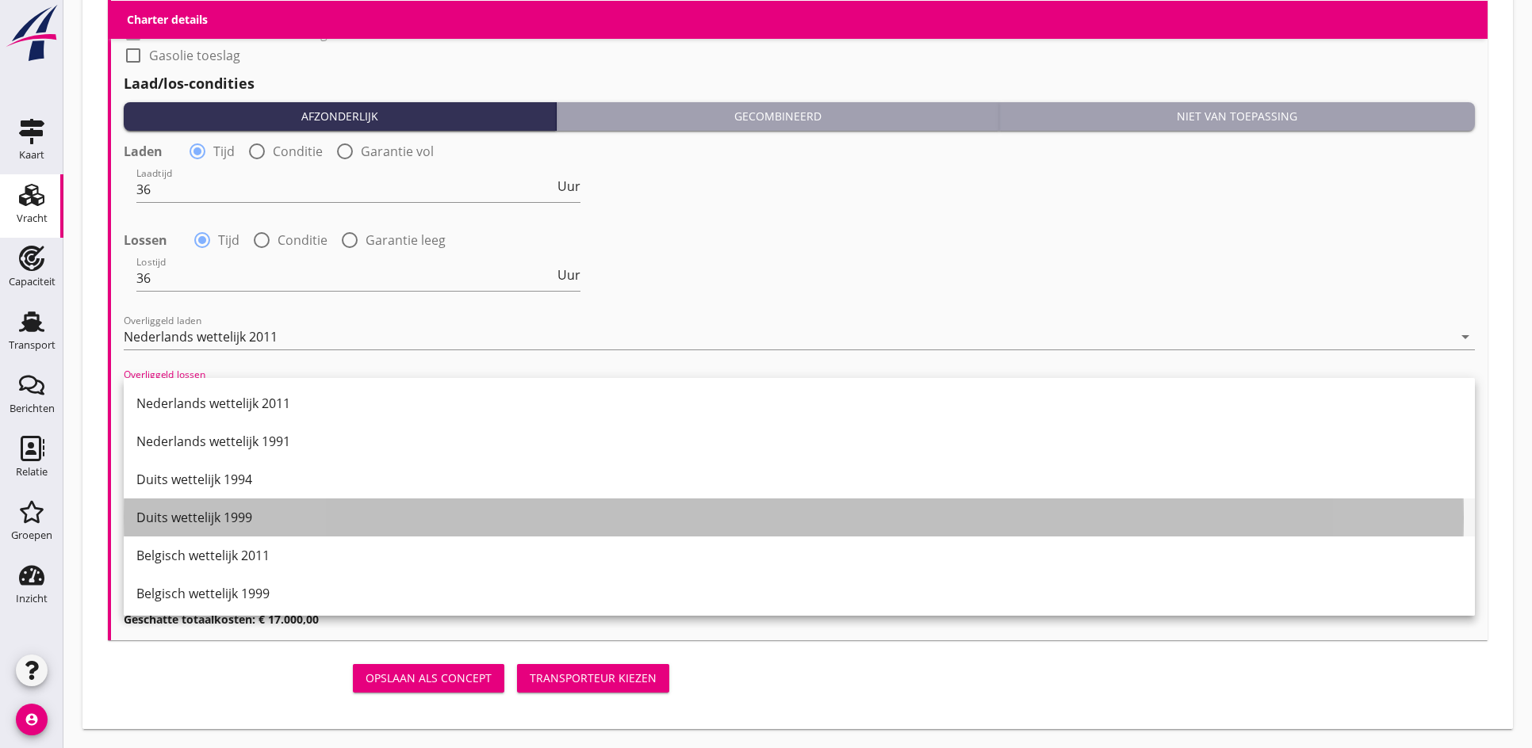
click at [191, 522] on div "Duits wettelijk 1999" at bounding box center [799, 517] width 1326 height 19
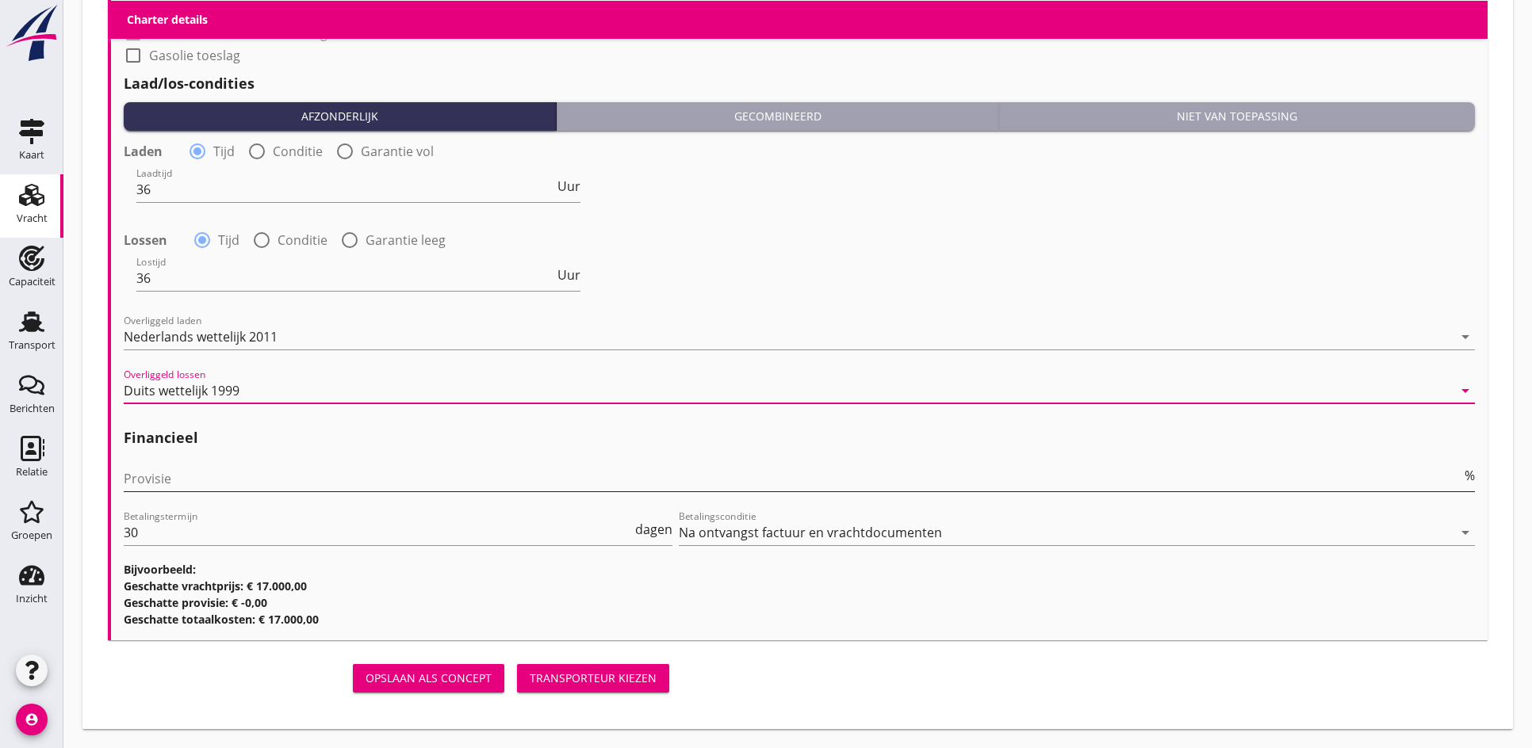
click at [181, 480] on input "Provisie" at bounding box center [792, 478] width 1337 height 25
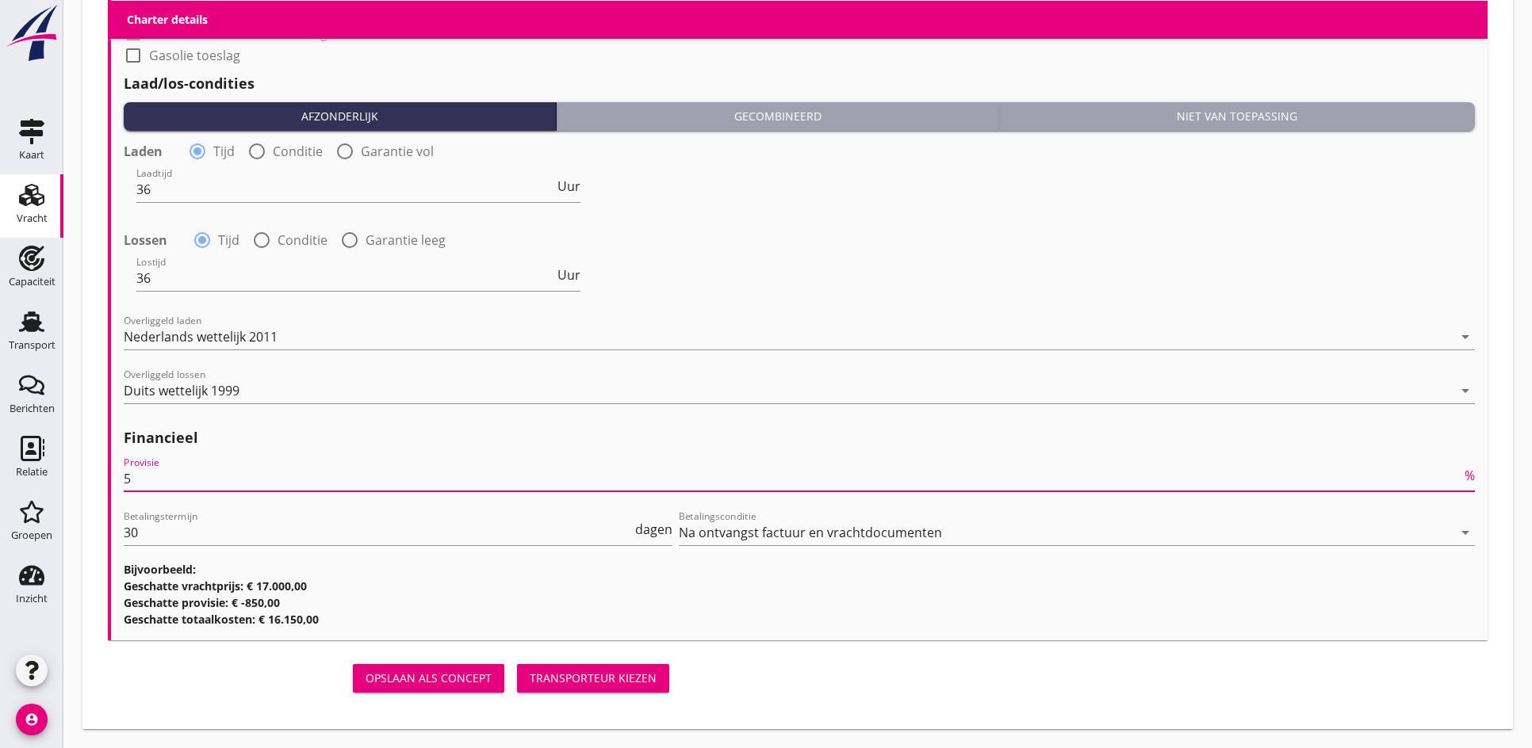
type input "5"
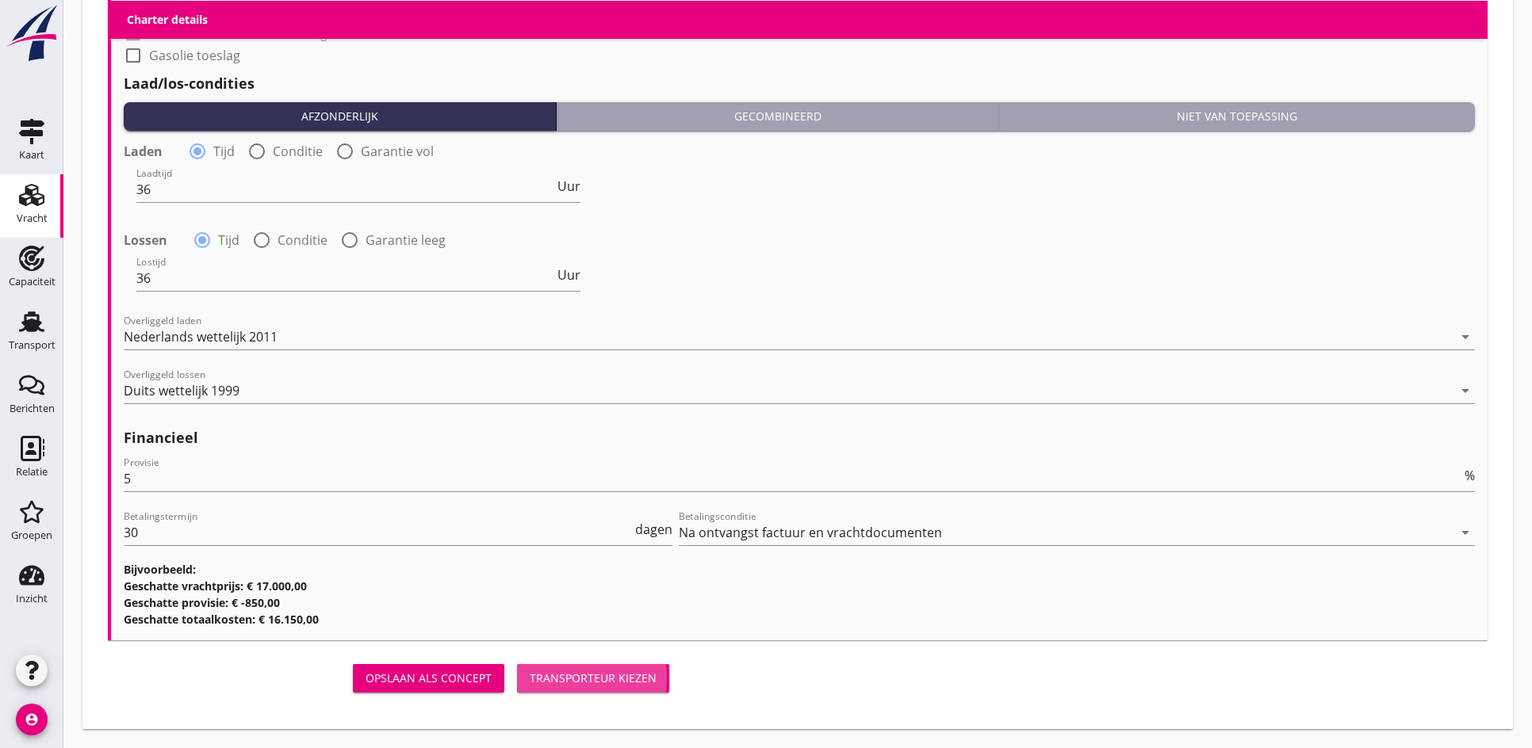
click at [604, 675] on div "Transporteur kiezen" at bounding box center [593, 678] width 127 height 17
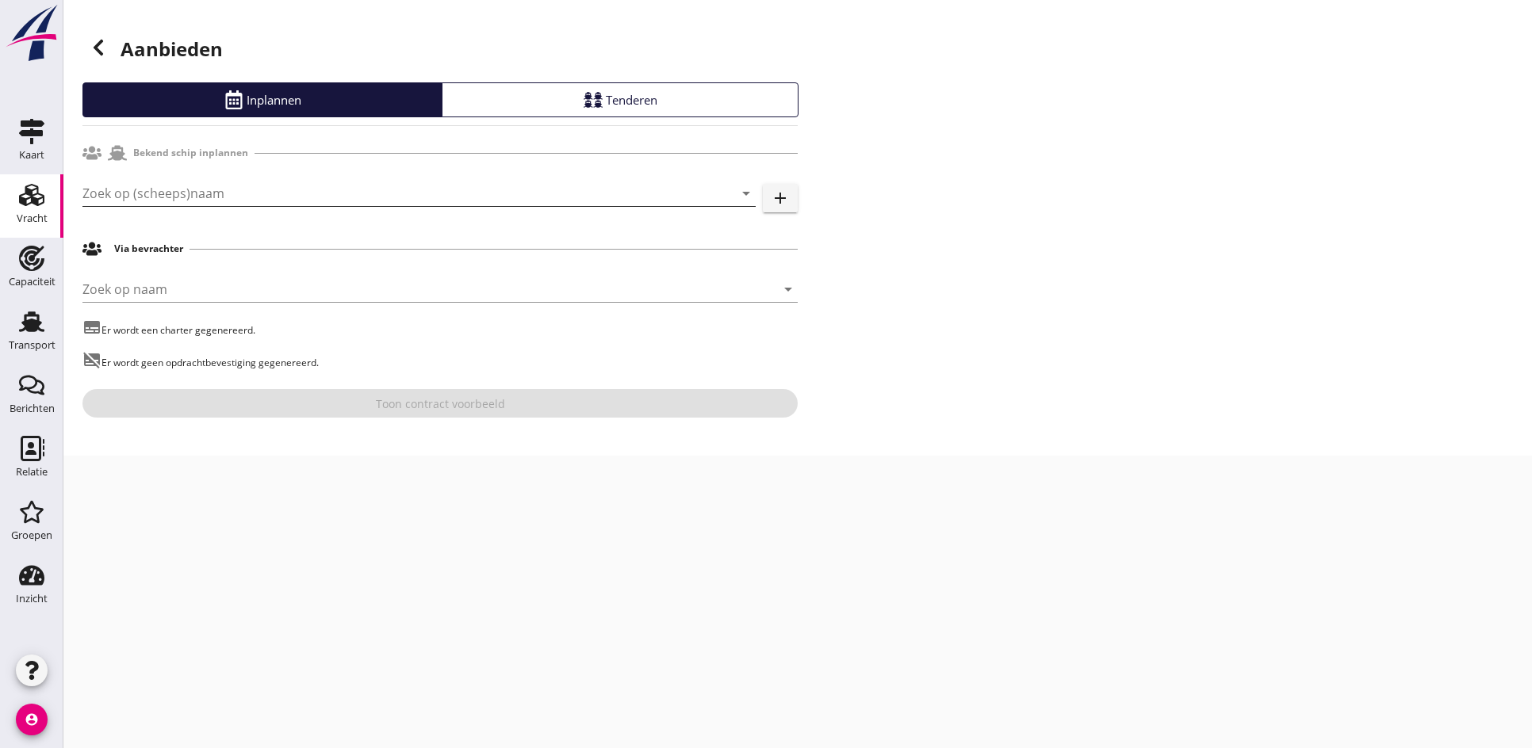
drag, startPoint x: 165, startPoint y: 218, endPoint x: 150, endPoint y: 191, distance: 30.9
click at [157, 204] on div "Zoek op (scheeps)naam arrow_drop_down" at bounding box center [418, 201] width 673 height 41
click at [150, 191] on input "Zoek op (scheeps)naam" at bounding box center [396, 193] width 629 height 25
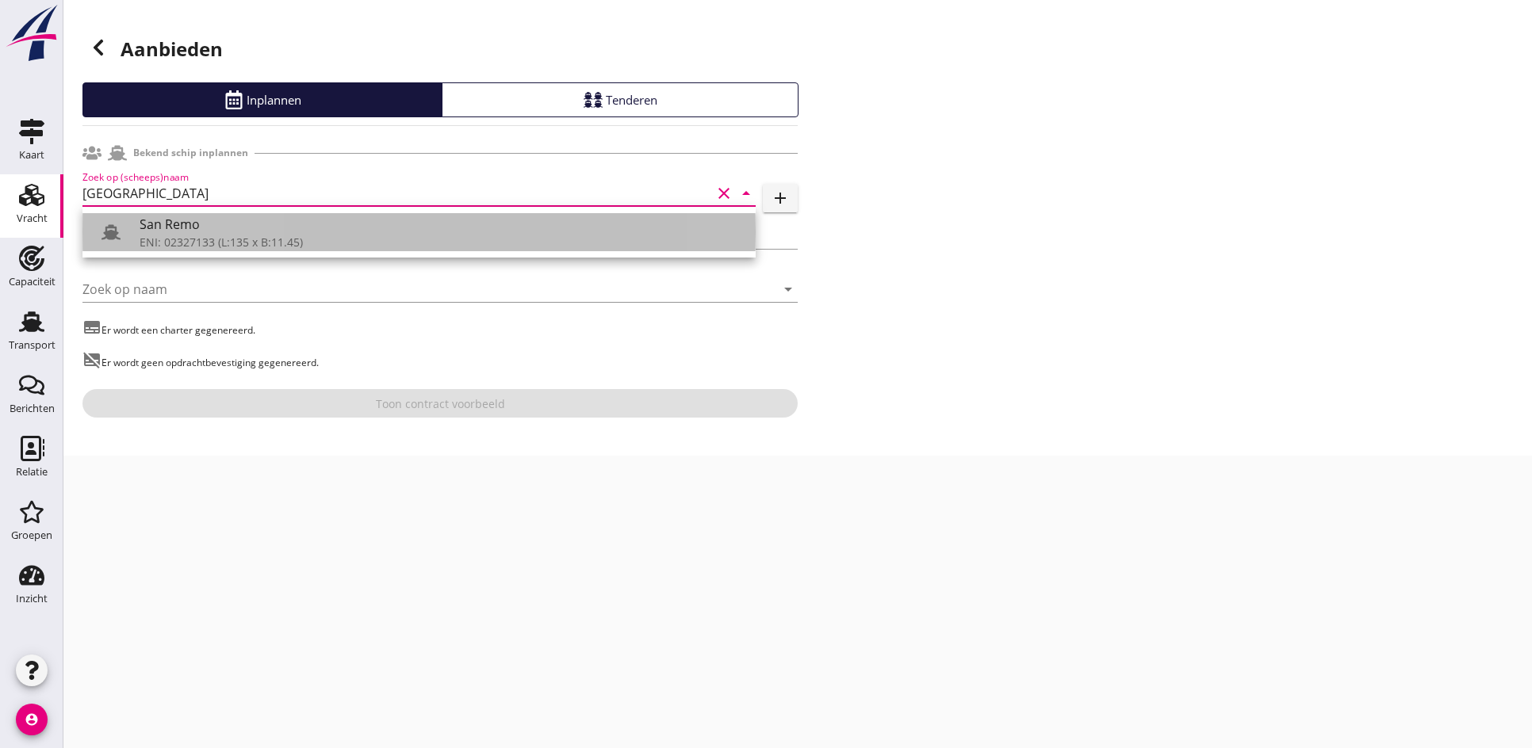
click at [216, 226] on div "San Remo" at bounding box center [441, 224] width 603 height 19
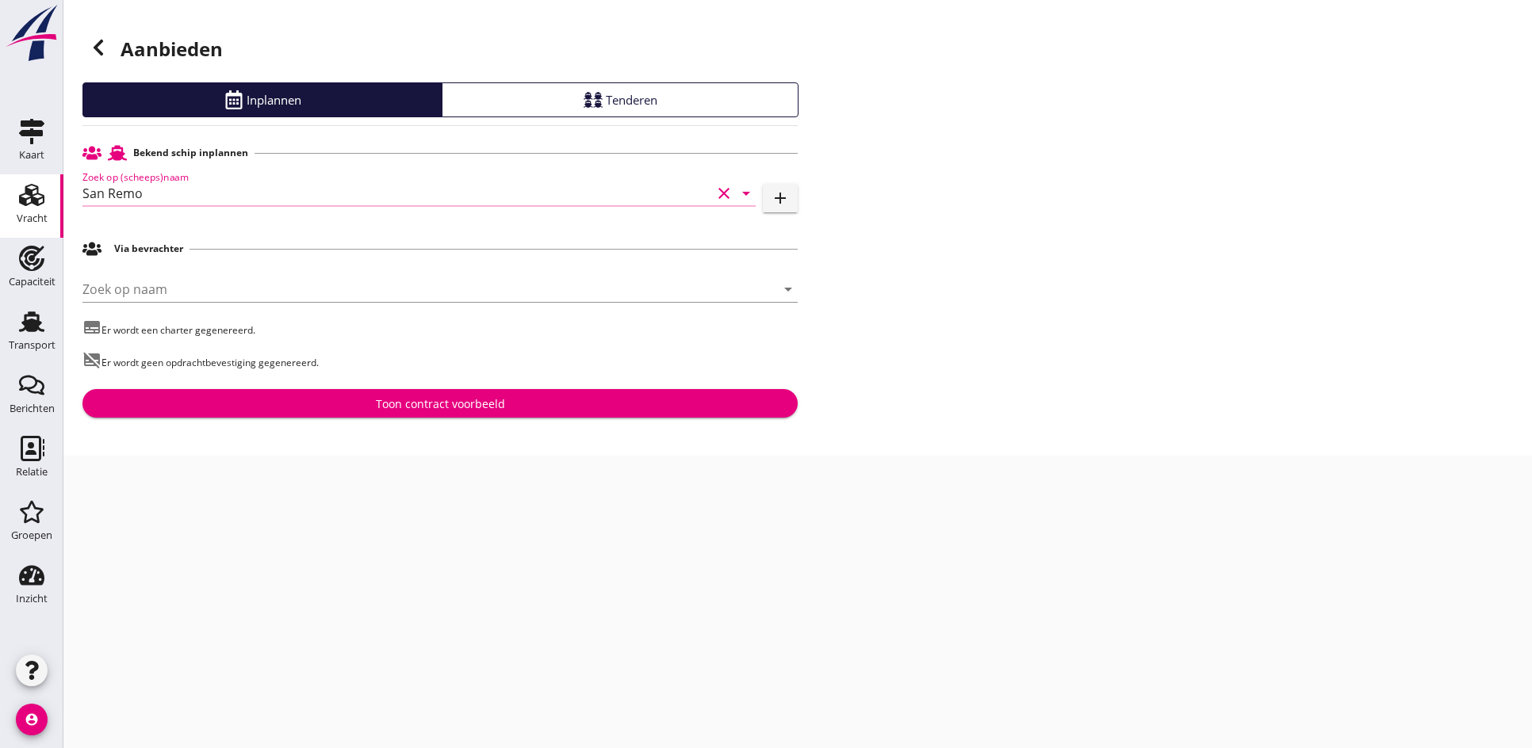
type input "San Remo"
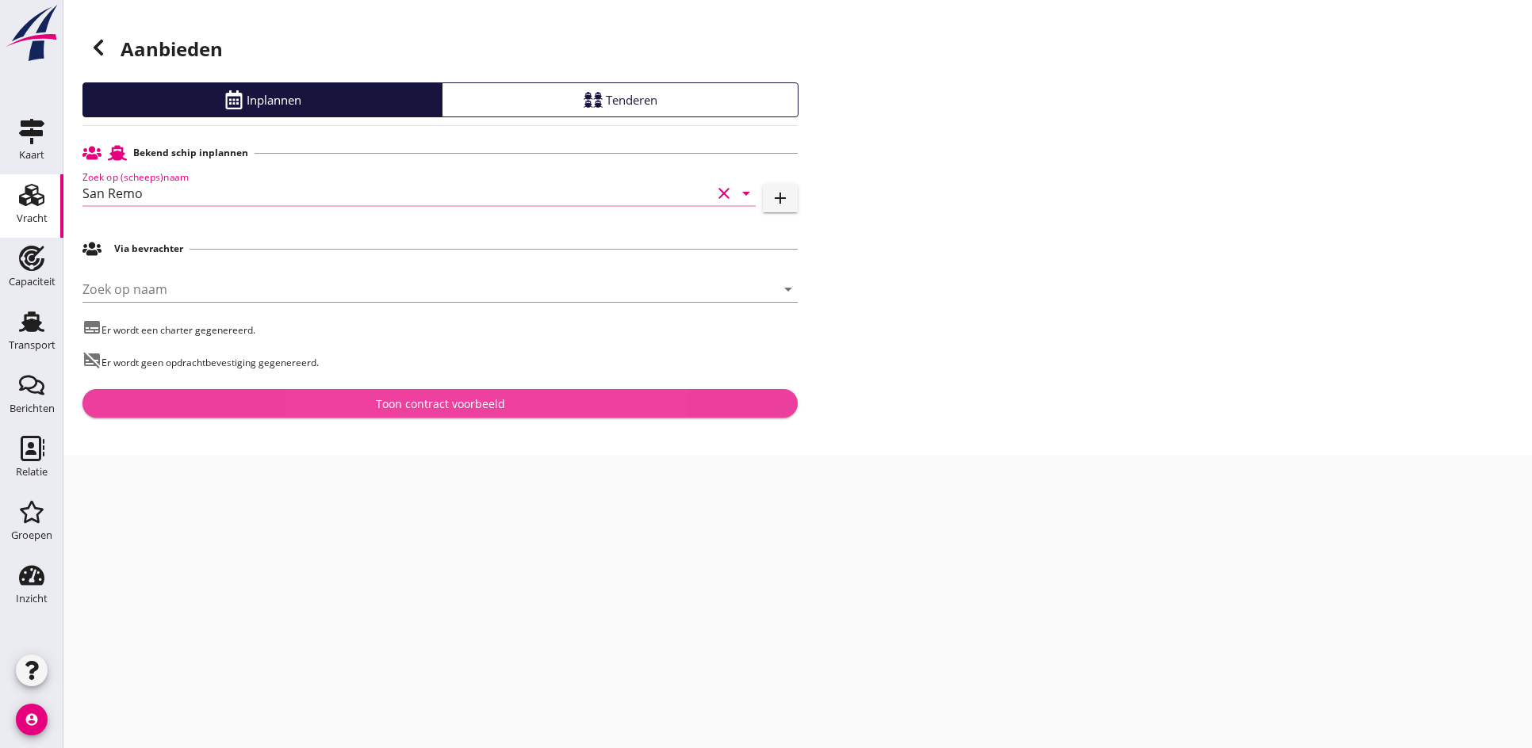
click at [385, 409] on div "Toon contract voorbeeld" at bounding box center [440, 404] width 129 height 17
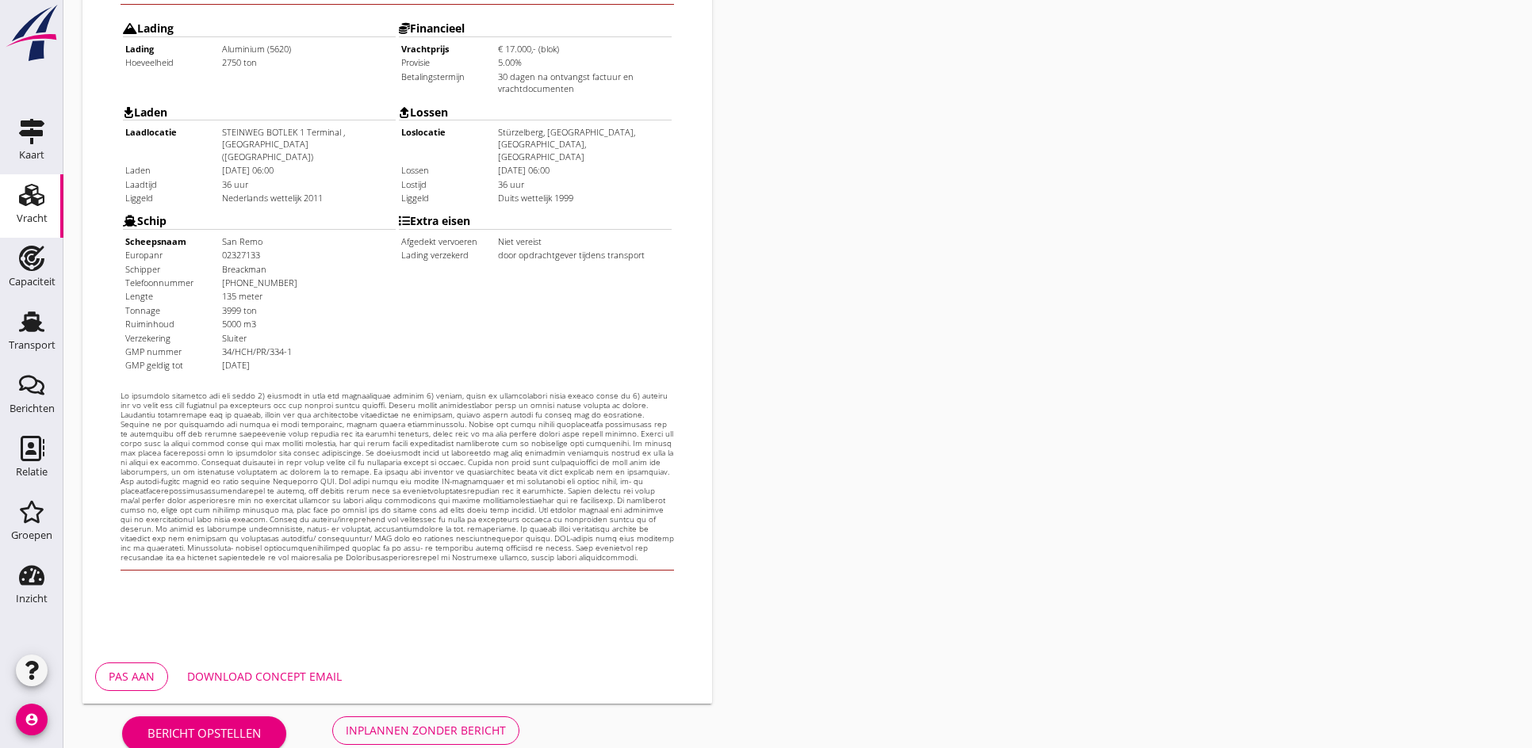
scroll to position [426, 0]
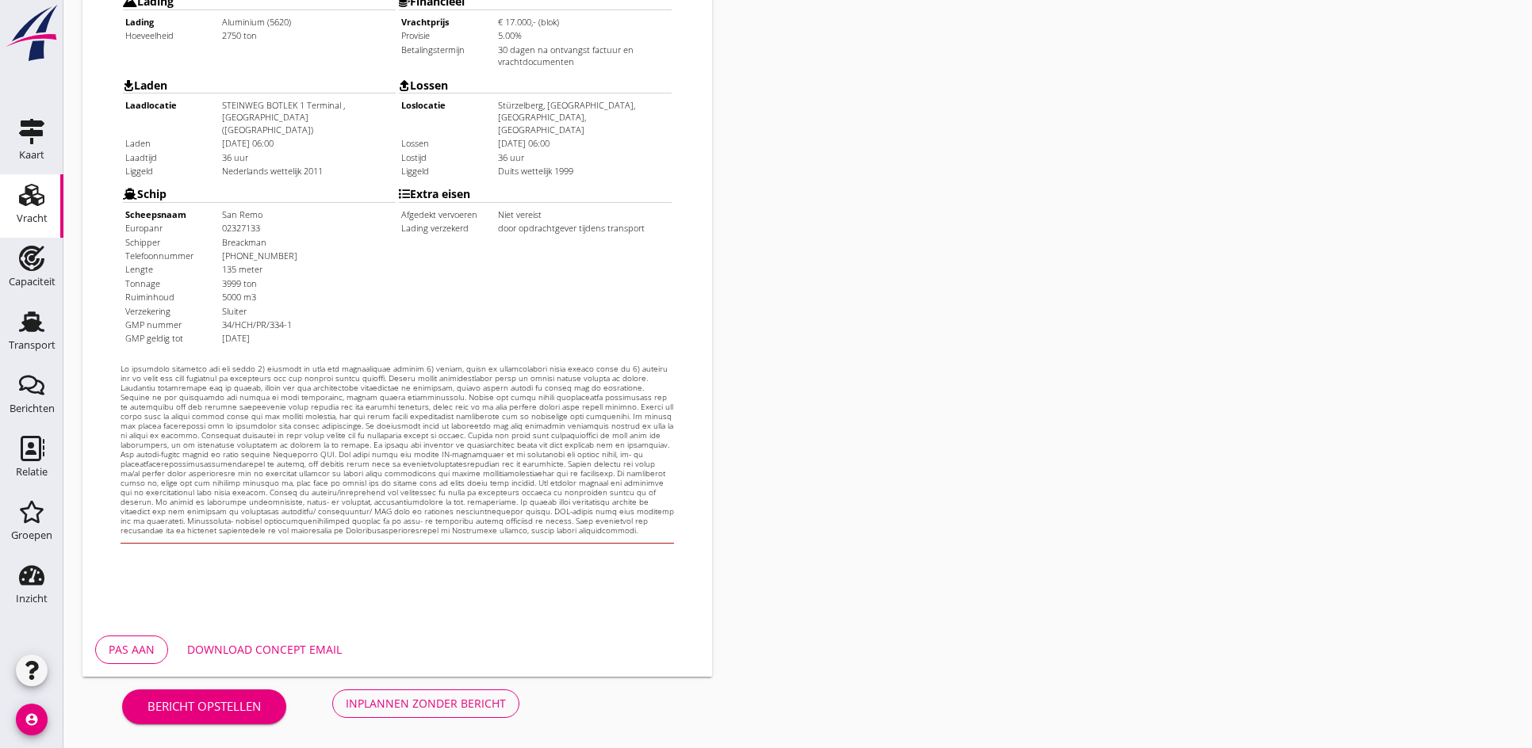
click at [403, 705] on div "Inplannen zonder bericht" at bounding box center [426, 703] width 160 height 17
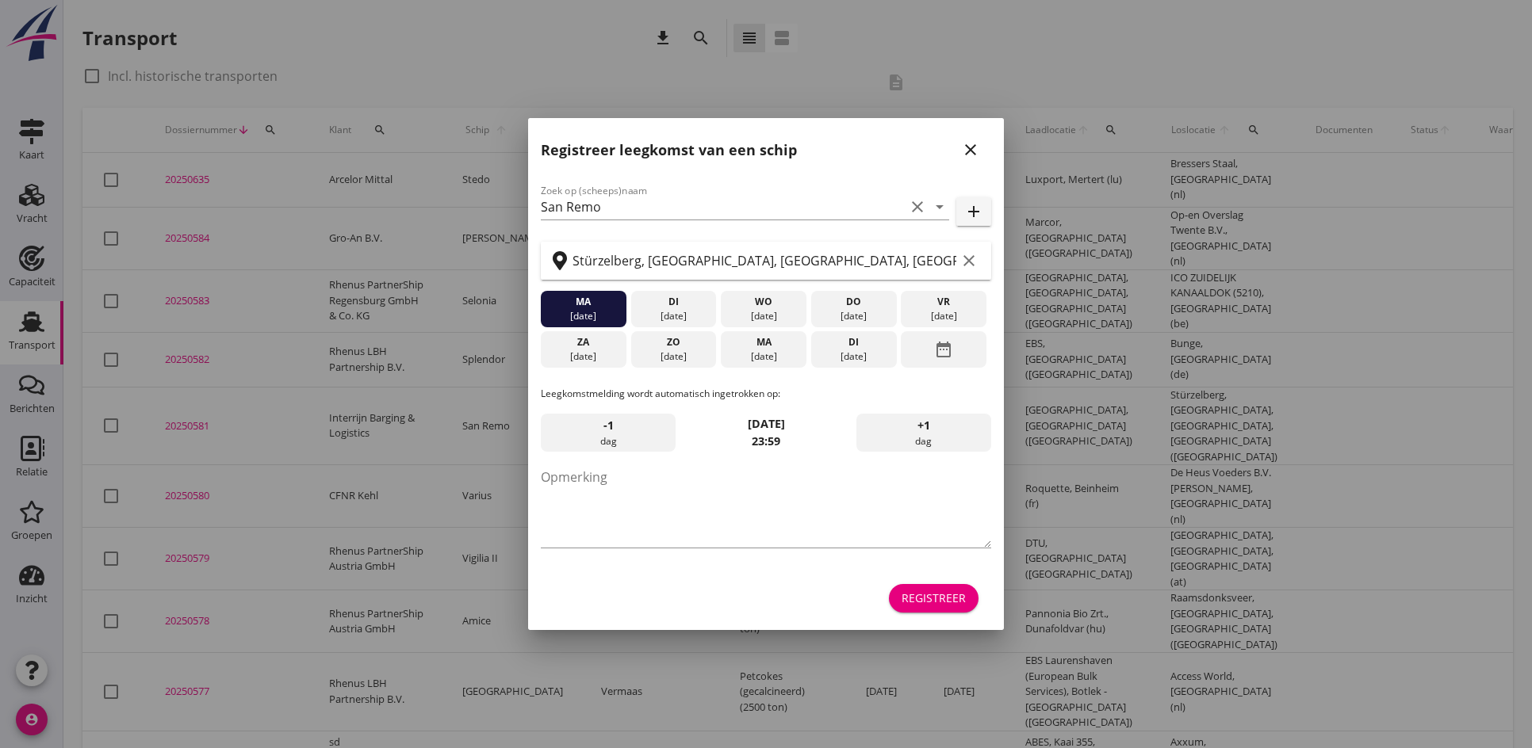
click at [985, 147] on div "Registreer leegkomst van een schip close" at bounding box center [766, 143] width 476 height 51
click at [973, 151] on icon "close" at bounding box center [970, 149] width 19 height 19
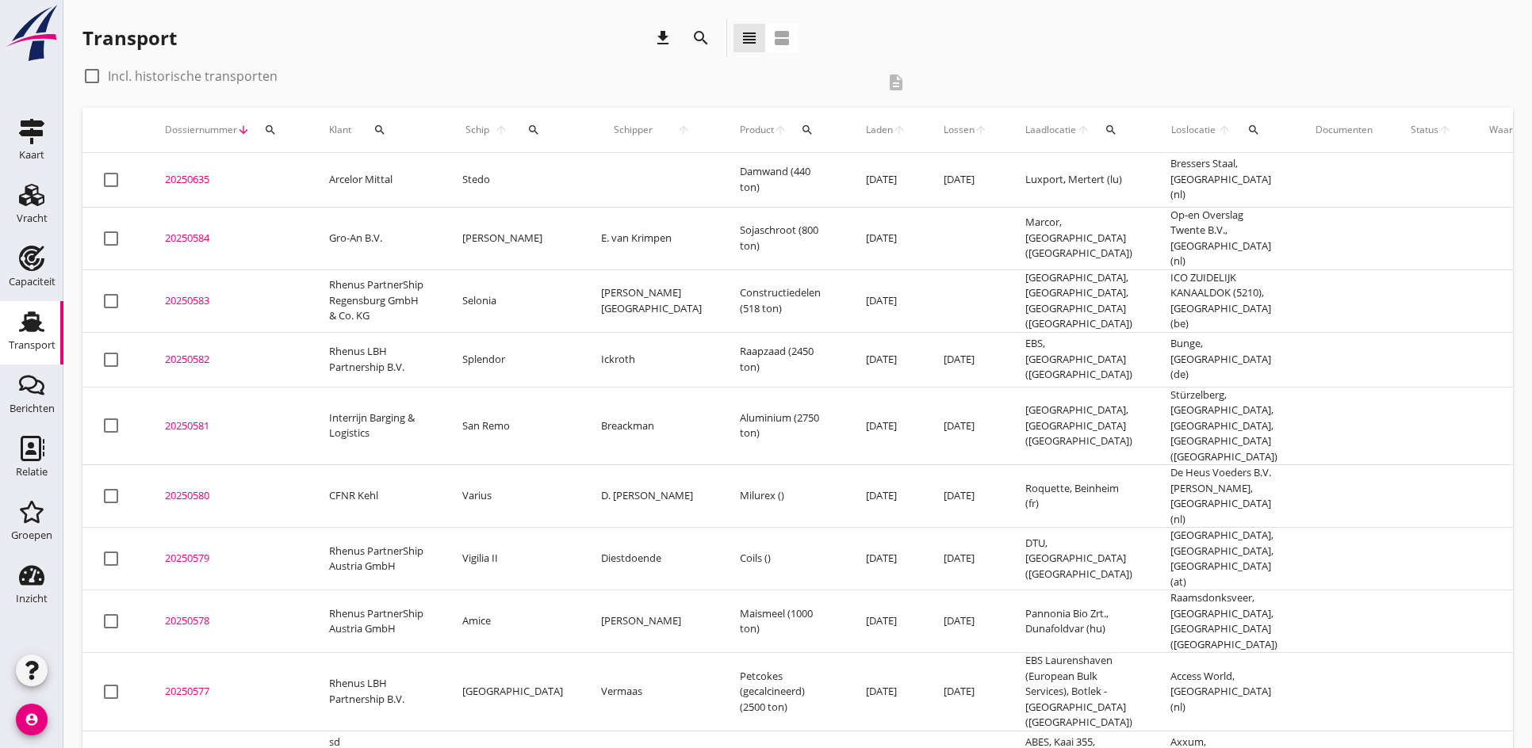
click at [343, 72] on div "check_box_outline_blank Incl. historische transporten" at bounding box center [478, 75] width 793 height 25
drag, startPoint x: 294, startPoint y: 90, endPoint x: 412, endPoint y: 94, distance: 118.2
click at [140, 54] on div "Transport download search view_headline view_agenda check_box_outline_blank Inc…" at bounding box center [797, 757] width 1468 height 1515
click at [399, 78] on div "check_box_outline_blank Incl. historische transporten" at bounding box center [478, 75] width 793 height 25
